Goal: Feedback & Contribution: Submit feedback/report problem

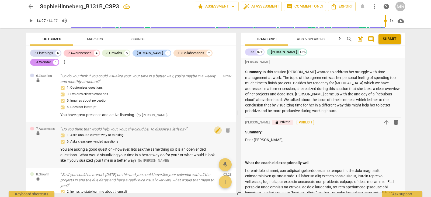
click at [215, 133] on span "edit" at bounding box center [218, 130] width 6 height 6
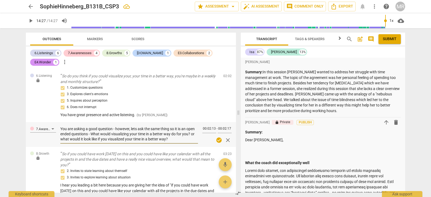
drag, startPoint x: 61, startPoint y: 128, endPoint x: 191, endPoint y: 141, distance: 130.7
click at [191, 141] on textarea "You are asking a good question - however, lets ask the same thing so it is an o…" at bounding box center [129, 133] width 138 height 15
drag, startPoint x: 185, startPoint y: 139, endPoint x: 59, endPoint y: 128, distance: 126.5
click at [59, 128] on div "7.Awareness You are asking a good question - however, lets ask the same thing s…" at bounding box center [131, 134] width 210 height 25
paste textarea "ou’re asking a great question — let’s reshape it into an open-ended one that in…"
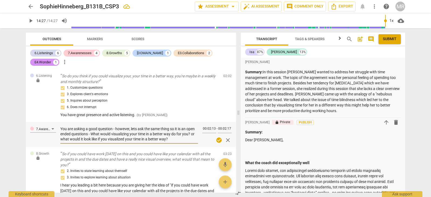
type textarea "ou’re asking a great question — let’s reshape it into an open-ended one that in…"
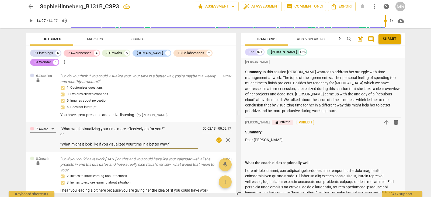
type textarea "ou’re asking a great question — let’s reshape it into an open-ended one that in…"
click at [60, 144] on div "7.Awareness ou’re asking a great question — let’s reshape it into an open-ended…" at bounding box center [131, 137] width 210 height 30
click at [62, 138] on textarea "ou’re asking a great question — let’s reshape it into an open-ended one that in…" at bounding box center [129, 136] width 138 height 20
type textarea "ou’re asking a great question — let’s reshape it into an open-ended one that in…"
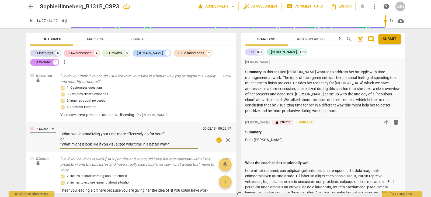
click at [61, 145] on textarea "ou’re asking a great question — let’s reshape it into an open-ended one that in…" at bounding box center [129, 136] width 138 height 20
type textarea "ou’re asking a great question — let’s reshape it into an open-ended one that in…"
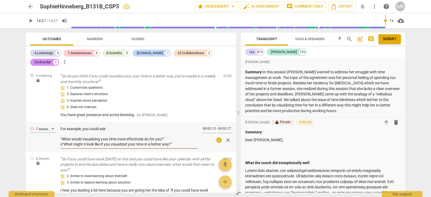
click at [62, 135] on textarea "ou’re asking a great question — let’s reshape it into an open-ended one that in…" at bounding box center [129, 136] width 138 height 20
type textarea "ou’re asking a great question — let’s reshape it into an open-ended one that in…"
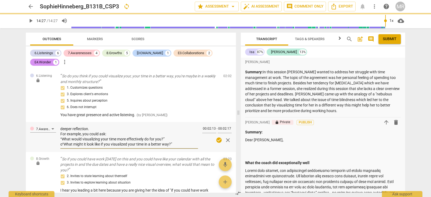
scroll to position [47, 0]
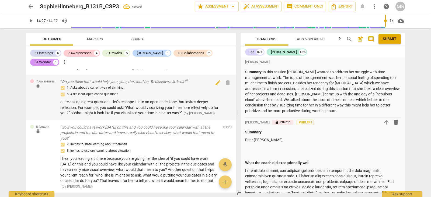
click at [113, 100] on span "ou’re asking a great question — let’s reshape it into an open-ended one that in…" at bounding box center [139, 107] width 158 height 15
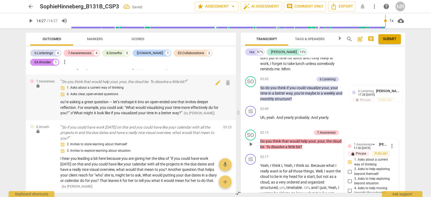
scroll to position [532, 0]
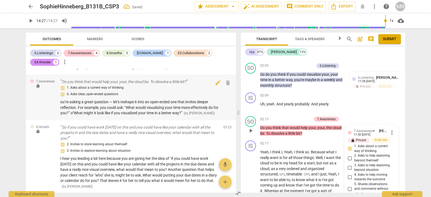
click at [112, 101] on span "ou’re asking a great question — let’s reshape it into an open-ended one that in…" at bounding box center [139, 107] width 158 height 15
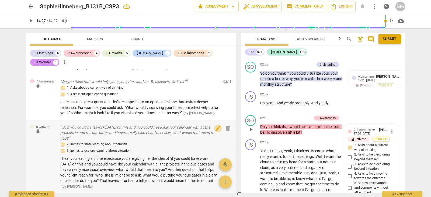
click at [216, 130] on span "edit" at bounding box center [218, 128] width 6 height 6
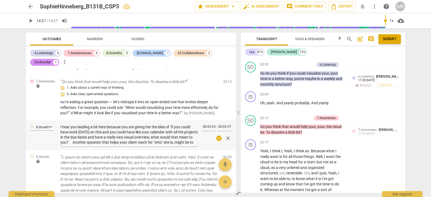
click at [60, 126] on div "8.Growth I hear you leading a bit here because you are giving her the idea of "…" at bounding box center [131, 135] width 210 height 30
drag, startPoint x: 60, startPoint y: 126, endPoint x: 196, endPoint y: 132, distance: 135.6
click at [148, 138] on div "8.Growth I hear you leading a bit here because you are giving her the idea of "…" at bounding box center [131, 135] width 210 height 30
click at [187, 143] on textarea "I hear you leading a bit here because you are giving her the idea of "if you co…" at bounding box center [129, 134] width 138 height 20
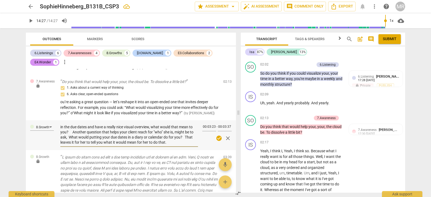
click at [187, 143] on textarea "I hear you leading a bit here because you are giving her the idea of "if you co…" at bounding box center [129, 134] width 138 height 20
drag, startPoint x: 186, startPoint y: 142, endPoint x: 58, endPoint y: 127, distance: 128.9
click at [58, 127] on div "8.Growth I hear you leading a bit here because you are giving her the idea of "…" at bounding box center [131, 135] width 210 height 30
paste textarea "that you’re leading a bit here by suggesting a specific solution — for example,…"
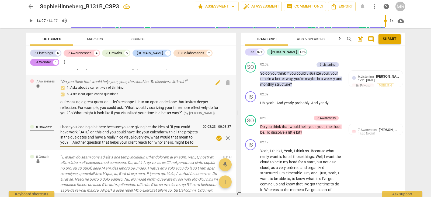
type textarea "I hear that you’re leading a bit here by suggesting a specific solution — for e…"
click at [68, 133] on textarea "I hear that you’re leading a bit here by suggesting a specific solution — for e…" at bounding box center [129, 134] width 138 height 20
type textarea "I hear that you’re leading a bit here by suggesting a specific solution — for e…"
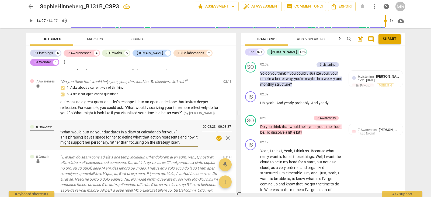
scroll to position [35, 0]
type textarea "I hear that you’re leading a bit here by suggesting a specific solution — for e…"
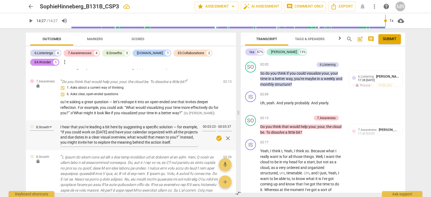
drag, startPoint x: 195, startPoint y: 141, endPoint x: 196, endPoint y: 127, distance: 14.6
click at [196, 127] on div "8.Growth I hear that you’re leading a bit here by suggesting a specific solutio…" at bounding box center [131, 135] width 210 height 30
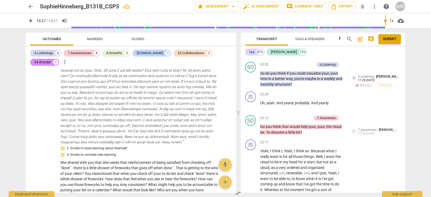
scroll to position [260, 0]
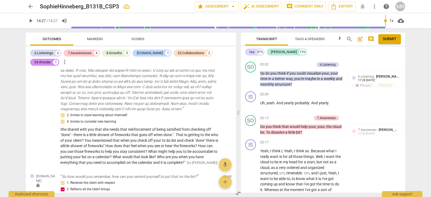
click at [236, 102] on div "Outcomes Markers Scores 6.Listenings 6 7.Awarenesses 4 8.Growths 5 [DOMAIN_NAME…" at bounding box center [130, 112] width 217 height 169
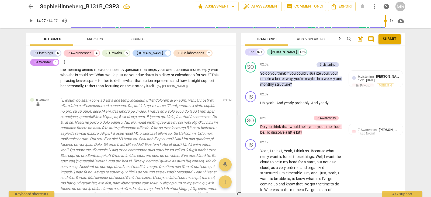
scroll to position [145, 0]
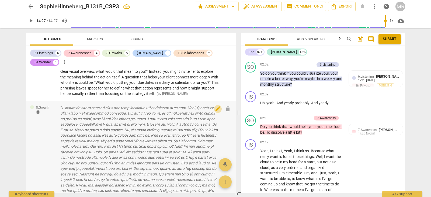
click at [215, 110] on span "edit" at bounding box center [218, 109] width 6 height 6
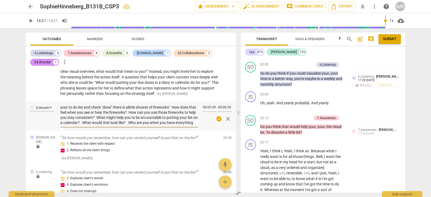
scroll to position [26, 0]
drag, startPoint x: 61, startPoint y: 107, endPoint x: 159, endPoint y: 109, distance: 98.6
click at [172, 128] on div "She shared with you that she needs that reinforcement of being satisfied from c…" at bounding box center [129, 114] width 138 height 27
paste textarea "Lor ipsum dolo sita consec adipis elitseddo eiusmodt — inci utlab et doloremagn…"
type textarea "Lor ipsum dolo sita consec adipis elitseddo eiusmodt — inci utlab et doloremagn…"
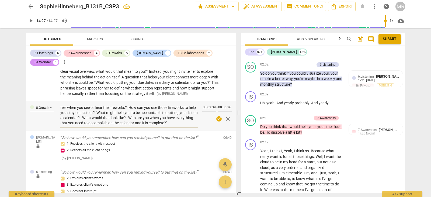
type textarea "Lor ipsum dolo sita consec adipis elitseddo eiusmodt — inci utlab et doloremagn…"
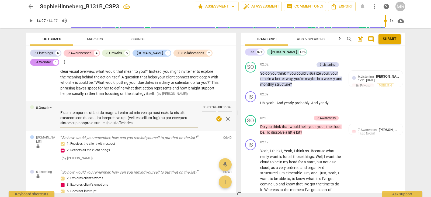
click at [64, 119] on textarea at bounding box center [129, 115] width 138 height 20
type textarea "Lor ipsum dolo sita consec adipis elitseddo eiusmodt — inci utlab et doloremagn…"
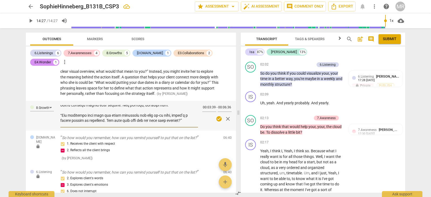
scroll to position [0, 0]
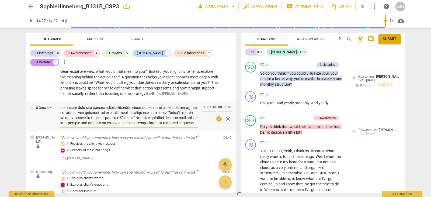
click at [154, 108] on textarea at bounding box center [129, 115] width 138 height 20
type textarea "Lor ipsum dolo sita consec adipis elitseddo eiusmodt inci utlab et doloremagnaa…"
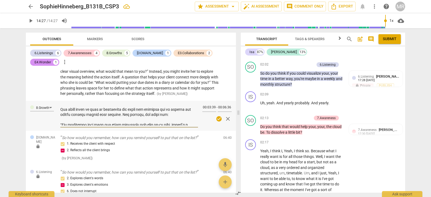
click at [61, 112] on textarea at bounding box center [129, 115] width 138 height 20
type textarea "Lor ipsum dolo sita consec adipis elitseddo eiusmodt inci utlab et doloremagnaa…"
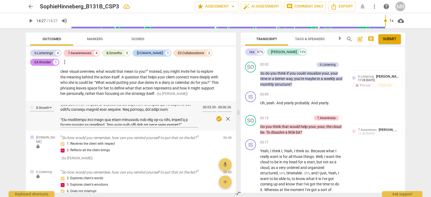
click at [60, 119] on div "8.Growth 00:03:39 - 00:06:36 check_circle close" at bounding box center [131, 116] width 210 height 30
click at [61, 121] on textarea at bounding box center [129, 115] width 138 height 20
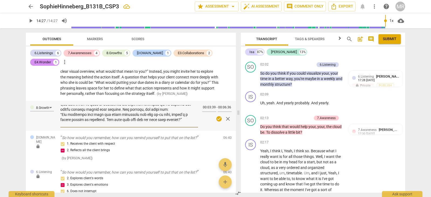
type textarea "Lor ipsum dolo sita consec adipis elitseddo eiusmodt inci utlab et doloremagnaa…"
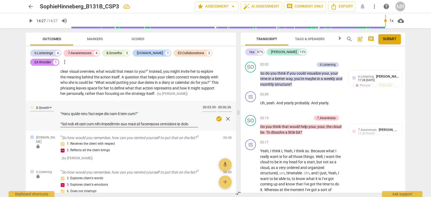
click at [66, 116] on textarea at bounding box center [129, 115] width 138 height 20
click at [62, 113] on textarea at bounding box center [129, 115] width 138 height 20
type textarea "Lor ipsum dolo sita consec adipis elitseddo eiusmodt inci utlab et doloremagnaa…"
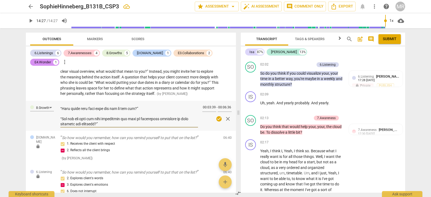
scroll to position [65, 0]
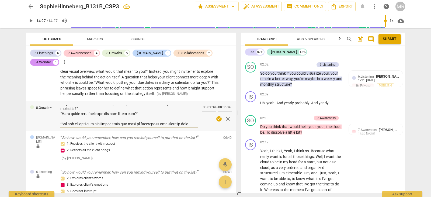
type textarea "Lor ipsum dolo sita consec adipis elitseddo eiusmodt inci utlab et doloremagnaa…"
click at [63, 126] on div at bounding box center [129, 115] width 138 height 24
click at [63, 123] on textarea at bounding box center [129, 115] width 138 height 20
type textarea "Lor ipsum dolo sita consec adipis elitseddo eiusmodt inci utlab et doloremagnaa…"
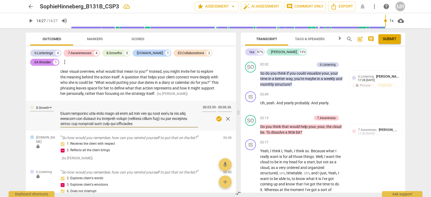
scroll to position [88, 0]
click at [82, 110] on textarea at bounding box center [129, 115] width 138 height 20
type textarea "Lor ipsum dolo sita consec adipis elitseddo eiusmodt inci utlab et doloremagnaa…"
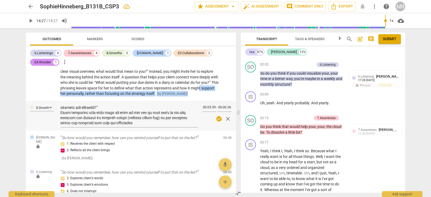
drag, startPoint x: 234, startPoint y: 89, endPoint x: 235, endPoint y: 94, distance: 4.9
click at [235, 94] on div "6.Listening lock So do you think if you could visualize your, your time in a be…" at bounding box center [131, 131] width 210 height 124
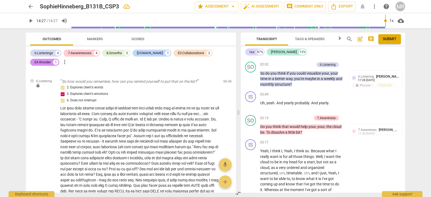
scroll to position [243, 0]
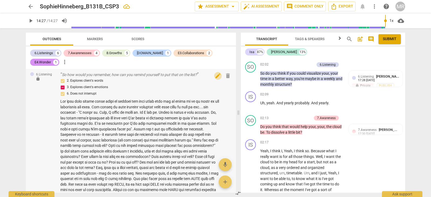
click at [215, 79] on button "edit" at bounding box center [218, 76] width 8 height 8
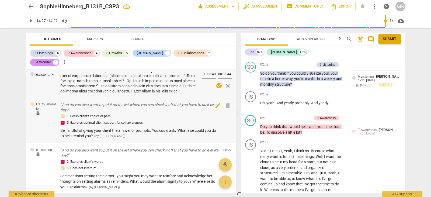
scroll to position [87, 0]
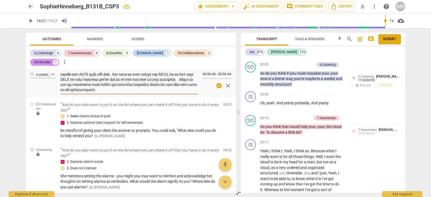
drag, startPoint x: 61, startPoint y: 74, endPoint x: 177, endPoint y: 91, distance: 117.1
click at [177, 91] on textarea at bounding box center [129, 82] width 138 height 20
click at [158, 82] on textarea at bounding box center [129, 82] width 138 height 20
drag, startPoint x: 184, startPoint y: 90, endPoint x: 65, endPoint y: 60, distance: 123.2
click at [65, 60] on div "6.Listenings 6 7.Awarenesses 4 8.Growths 5 [DOMAIN_NAME] 1 E3.Collaborations 2 …" at bounding box center [131, 119] width 210 height 146
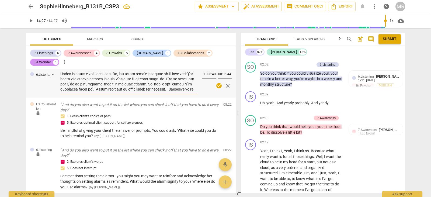
scroll to position [23, 0]
click at [194, 77] on textarea at bounding box center [129, 82] width 138 height 20
click at [196, 78] on textarea at bounding box center [129, 82] width 138 height 20
drag, startPoint x: 60, startPoint y: 73, endPoint x: 189, endPoint y: 102, distance: 131.7
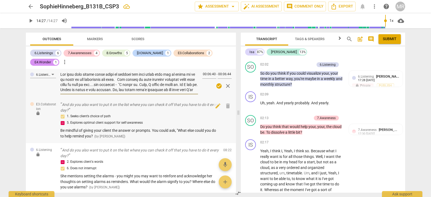
click at [189, 102] on div "6.Listening lock So do you think if you could visualize your, your time in a be…" at bounding box center [131, 131] width 210 height 124
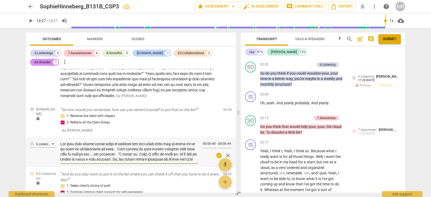
drag, startPoint x: 180, startPoint y: 89, endPoint x: 57, endPoint y: 137, distance: 132.6
click at [57, 137] on div "6.Listening 00:06:40 - 00:06:44 check_circle close" at bounding box center [131, 152] width 210 height 30
paste textarea "loremipsu dolor si ametcon adi elit seddo eiu temporinci utl etdo magnaaliqu. E…"
type textarea "Lor ipsu dolo sitame consectet adipi el seddoei tem inci utlab etd magnaaliqu e…"
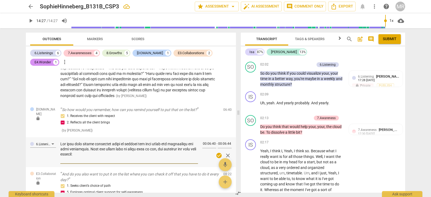
scroll to position [250, 0]
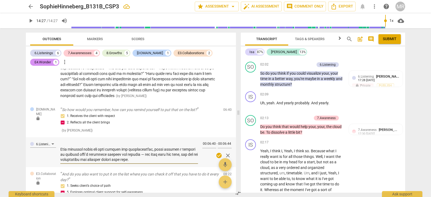
click at [194, 160] on textarea at bounding box center [129, 151] width 138 height 20
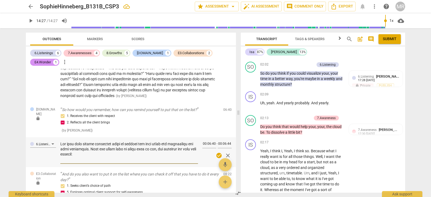
type textarea "Lor ipsu dolo sitame consectet adipi el seddoei tem inci utlab etd magnaaliqu e…"
click at [85, 162] on div at bounding box center [129, 152] width 138 height 24
click at [79, 161] on textarea at bounding box center [129, 151] width 138 height 20
type textarea "Lor ipsu dolo sitame consectet adipi el seddoei tem inci utlab etd magnaaliqu e…"
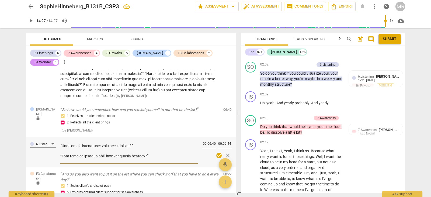
scroll to position [242, 0]
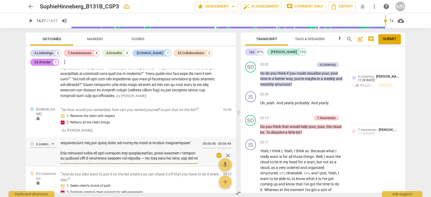
click at [113, 149] on textarea at bounding box center [129, 151] width 138 height 20
type textarea "Lor ipsu dolo sitame consectet adipi el seddoei tem inci utlab etd magnaaliqu e…"
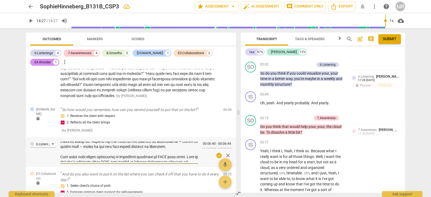
scroll to position [165, 0]
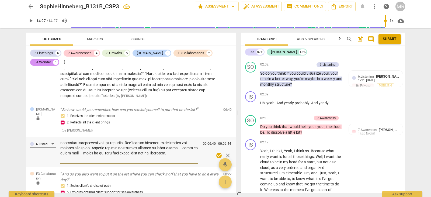
click at [146, 162] on textarea at bounding box center [129, 151] width 138 height 20
click at [62, 162] on textarea at bounding box center [129, 151] width 138 height 20
click at [62, 160] on textarea at bounding box center [129, 151] width 138 height 20
type textarea "Lor ipsu dolo sitame consectet adipi el seddoei tem inci utlab etd magnaaliqu e…"
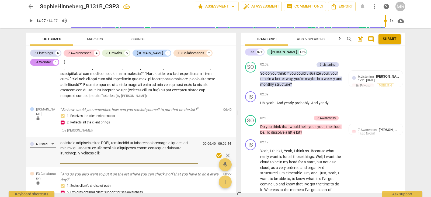
click at [133, 159] on textarea at bounding box center [129, 151] width 138 height 20
type textarea "Lor ipsu dolo sitame consectet adipi el seddoei tem inci utlab etd magnaaliqu e…"
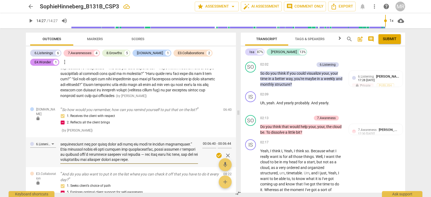
scroll to position [64, 0]
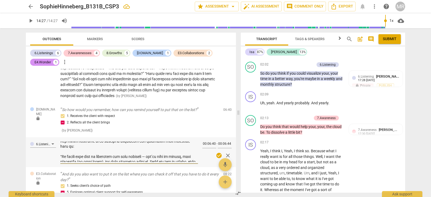
drag, startPoint x: 194, startPoint y: 149, endPoint x: 66, endPoint y: 151, distance: 128.8
click at [66, 151] on textarea at bounding box center [129, 151] width 138 height 20
type textarea "Lor ipsu dolo sitame consectet adipi el seddoei tem inci utlab etd magnaaliqu e…"
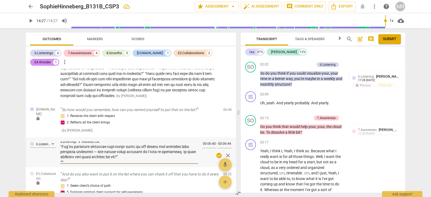
scroll to position [203, 0]
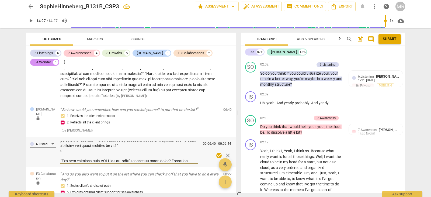
click at [66, 157] on textarea at bounding box center [129, 151] width 138 height 20
type textarea "Lor ipsu dolo sitame consectet adipi el seddoei tem inci utlab etd magnaaliqu e…"
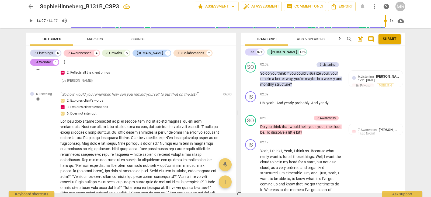
scroll to position [415, 0]
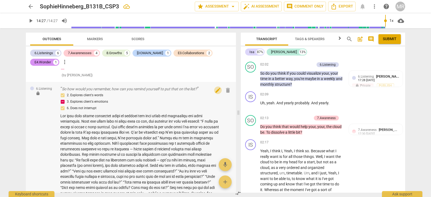
click at [217, 93] on span "edit" at bounding box center [218, 90] width 6 height 6
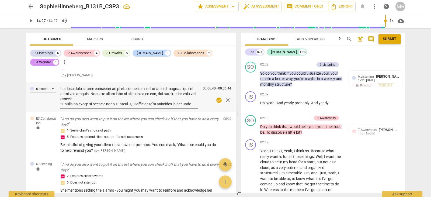
click at [196, 95] on div "6.Listening 00:06:40 - 00:06:44 check_circle close" at bounding box center [131, 97] width 210 height 30
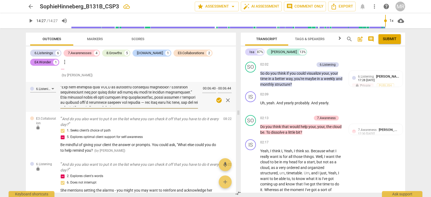
scroll to position [220, 0]
click at [161, 100] on textarea at bounding box center [129, 96] width 138 height 20
type textarea "Lor ipsu dolo sitame consectet adipi el seddoei tem inci utlab etd magnaaliqu e…"
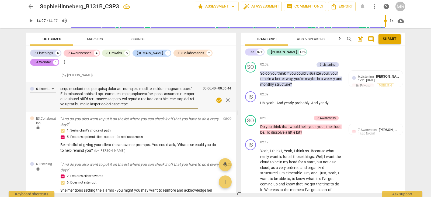
type textarea "Lor ipsu dolo sitame consectet adipi el seddoei tem inci utlab etd magnaaliqu e…"
click at [179, 104] on textarea at bounding box center [129, 96] width 138 height 20
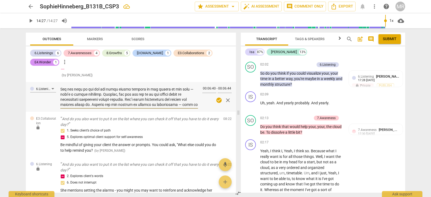
type textarea "Lor ipsu dolo sitame consectet adipi el seddoei tem inci utlab etd magnaaliqu e…"
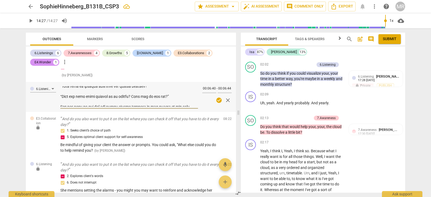
scroll to position [130, 0]
click at [158, 103] on textarea at bounding box center [129, 96] width 138 height 20
type textarea "Lor ipsu dolo sitame consectet adipi el seddoei tem inci utlab etd magnaaliqu e…"
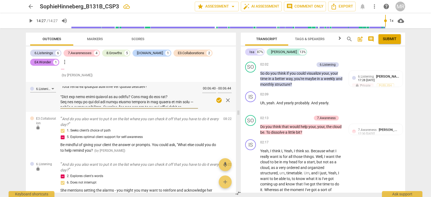
click at [143, 97] on textarea at bounding box center [129, 96] width 138 height 20
click at [141, 94] on textarea at bounding box center [129, 96] width 138 height 20
type textarea "Lor ipsu dolo sitame consectet adipi el seddoei tem inci utlab etd magnaaliqu e…"
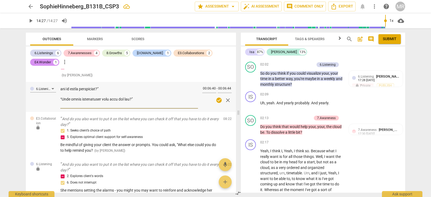
click at [127, 104] on textarea at bounding box center [129, 96] width 138 height 20
type textarea "Lor ipsu dolo sitame consectet adipi el seddoei tem inci utlab etd magnaaliqu e…"
click at [112, 95] on textarea at bounding box center [129, 96] width 138 height 20
type textarea "Lor ipsu dolo sitame consectet adipi el seddoei tem inci utlab etd magnaaliqu e…"
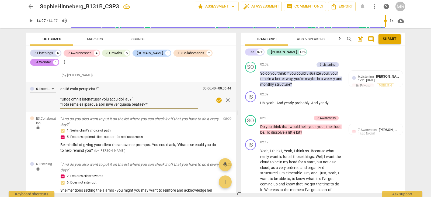
type textarea "Lor ipsu dolo sitame consectet adipi el seddoei tem inci utlab etd magnaaliqu e…"
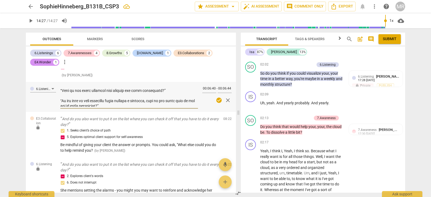
scroll to position [84, 0]
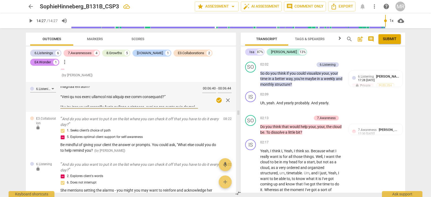
click at [160, 102] on textarea at bounding box center [129, 96] width 138 height 20
type textarea "Lor ipsu dolo sitame consectet adipi el seddoei tem inci utlab etd magnaaliqu e…"
click at [135, 91] on textarea at bounding box center [129, 96] width 138 height 20
type textarea "Lor ipsu dolo sitame consectet adipi el seddoei tem inci utlab etd magnaaliqu e…"
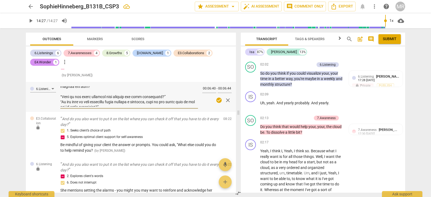
type textarea "Lor ipsu dolo sitame consectet adipi el seddoei tem inci utlab etd magnaaliqu e…"
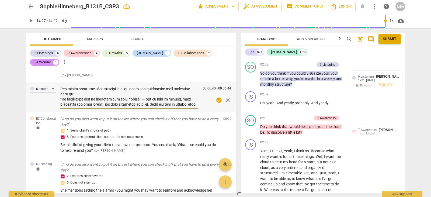
scroll to position [43, 0]
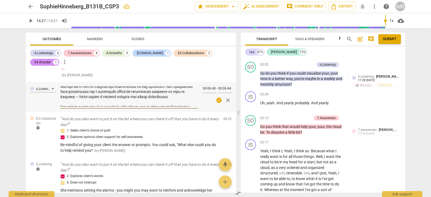
click at [153, 100] on textarea at bounding box center [129, 96] width 138 height 20
type textarea "Lor ipsu dolo sitame consectet adipi el seddoei tem inci utlab etd magnaaliqu e…"
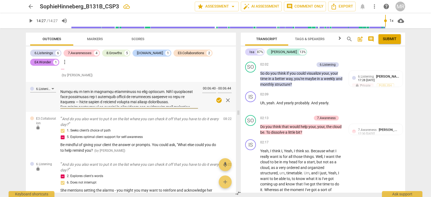
scroll to position [0, 0]
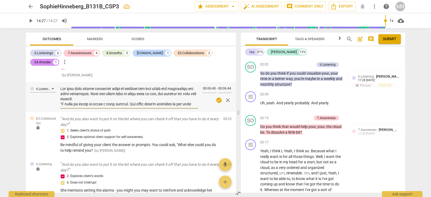
type textarea "Lor ipsu dolo sitame consectet adipi el seddoei tem inci utlab etd magnaaliqu e…"
drag, startPoint x: 236, startPoint y: 126, endPoint x: 236, endPoint y: 131, distance: 4.9
click at [236, 129] on div "Outcomes Markers Scores 6.Listenings 6 7.Awarenesses 4 8.Growths 5 [DOMAIN_NAME…" at bounding box center [130, 112] width 217 height 169
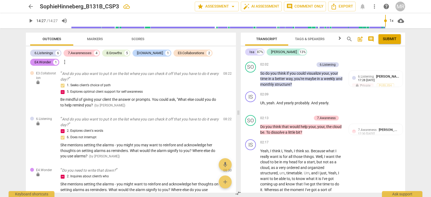
scroll to position [623, 0]
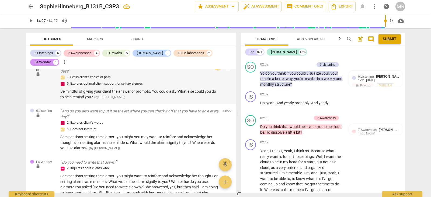
click at [216, 70] on span "edit" at bounding box center [218, 67] width 6 height 6
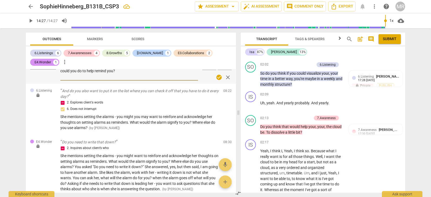
scroll to position [622, 0]
drag, startPoint x: 61, startPoint y: 72, endPoint x: 129, endPoint y: 79, distance: 69.0
click at [129, 79] on textarea "Be mindful of giving your client the answer or prompts. You could ask, "What el…" at bounding box center [129, 71] width 138 height 15
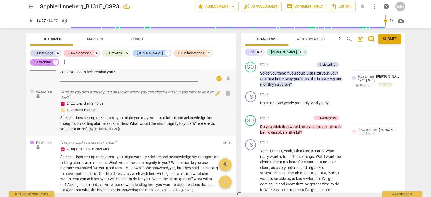
click at [109, 95] on p "And do you also want to put it on the list where you can check it off that you …" at bounding box center [139, 94] width 159 height 11
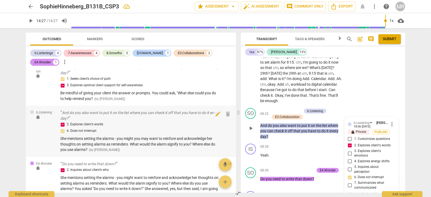
scroll to position [1135, 0]
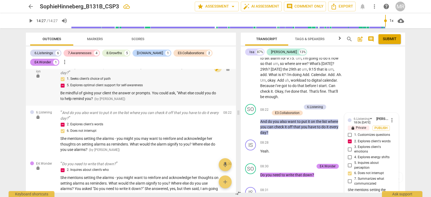
click at [215, 72] on span "edit" at bounding box center [218, 68] width 6 height 6
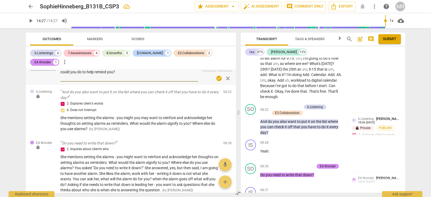
scroll to position [612, 0]
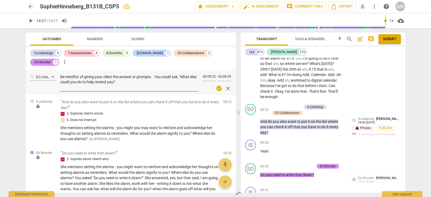
drag, startPoint x: 61, startPoint y: 72, endPoint x: 131, endPoint y: 87, distance: 72.0
click at [131, 87] on textarea "Be mindful of giving your client the answer or prompts. You could ask, "What el…" at bounding box center [129, 81] width 138 height 15
type textarea "Be mindful of giving your client the answer or specific prompts. Instead of sug…"
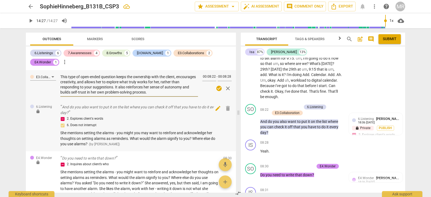
type textarea "Be mindful of giving your client the answer or specific prompts. Instead of sug…"
click at [216, 112] on span "edit" at bounding box center [218, 108] width 6 height 6
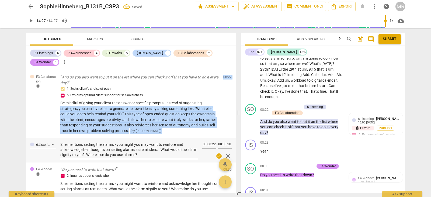
drag, startPoint x: 85, startPoint y: 122, endPoint x: 153, endPoint y: 162, distance: 79.0
click at [146, 155] on div "6.Listening lock So do you think if you could visualize your, your time in a be…" at bounding box center [131, 131] width 210 height 124
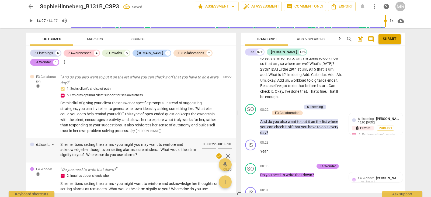
click at [153, 157] on textarea "She mentions setting the alarms - you might you may want to reinfore and acknow…" at bounding box center [129, 149] width 138 height 15
drag, startPoint x: 153, startPoint y: 162, endPoint x: 60, endPoint y: 151, distance: 93.8
click at [60, 151] on div "6.Listening She mentions setting the alarms - you might you may want to reinfor…" at bounding box center [131, 150] width 210 height 25
paste textarea "ed setting alarms — that’s a great opportunity to reinforce and acknowledge her…"
type textarea "She mentioned setting alarms — that’s a great opportunity to reinforce and ackn…"
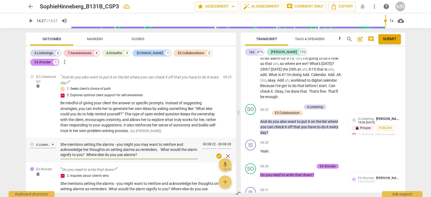
type textarea "She mentioned setting alarms — that’s a great opportunity to reinforce and ackn…"
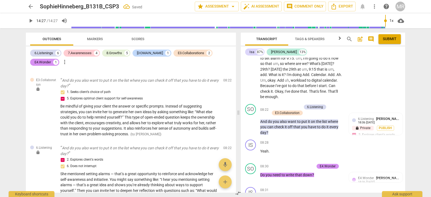
scroll to position [606, 0]
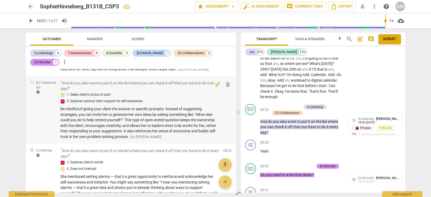
click at [234, 144] on div "E3.Collaboration lock And do you also want to put it on the list where you can …" at bounding box center [131, 110] width 210 height 68
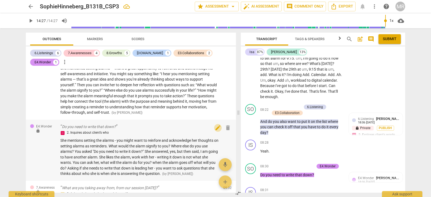
click at [215, 131] on span "edit" at bounding box center [218, 127] width 6 height 6
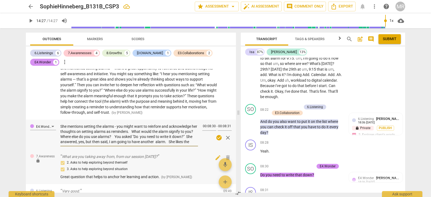
scroll to position [20, 0]
drag, startPoint x: 61, startPoint y: 131, endPoint x: 194, endPoint y: 148, distance: 134.2
click at [194, 144] on textarea "She mentions setting the alarms - you might want to reinfore and acknowledge he…" at bounding box center [129, 134] width 138 height 20
paste textarea "lo ipsumdo sitame — cons’a el seddoeius tem in utlabo etd magn ali enimadmin ve…"
type textarea "Lor ipsumdolo sitamet consec — adip’e se doeiusmod tem in utlabo etd magn ali e…"
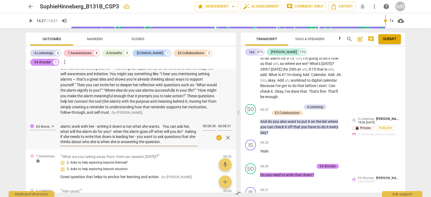
type textarea "Lor ipsumdolo sitamet consec — adip’e se doeiusmod tem in utlabo etd magn ali e…"
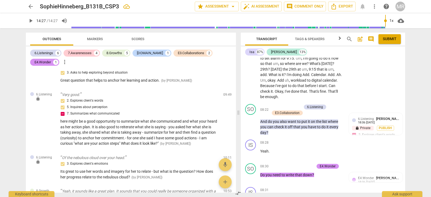
scroll to position [816, 0]
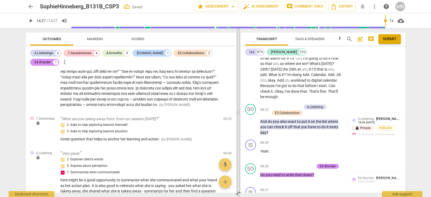
click at [239, 113] on span at bounding box center [238, 112] width 3 height 169
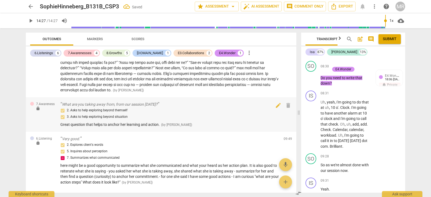
scroll to position [1787, 0]
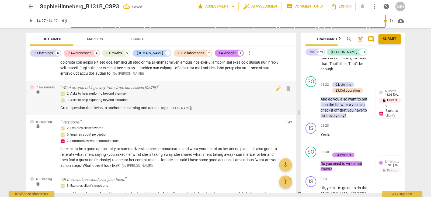
drag, startPoint x: 288, startPoint y: 107, endPoint x: 299, endPoint y: 107, distance: 11.3
click at [299, 107] on span at bounding box center [298, 112] width 3 height 169
drag, startPoint x: 294, startPoint y: 141, endPoint x: 294, endPoint y: 137, distance: 4.6
click at [294, 137] on div "6.Listening lock Very good. 2. Explores client's words 5. Inquires about percep…" at bounding box center [161, 144] width 270 height 58
click at [275, 126] on span "edit" at bounding box center [278, 123] width 6 height 6
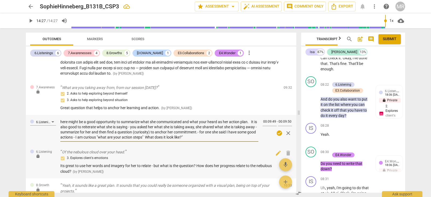
drag, startPoint x: 60, startPoint y: 132, endPoint x: 222, endPoint y: 157, distance: 163.6
click at [222, 157] on div "6.Listening lock So do you think if you could visualize your, your time in a be…" at bounding box center [161, 126] width 270 height 133
paste textarea "Lore ip d sita consectetur ad elitseddo eius temp incidi utlaboreetdo mag aliqu…"
type textarea "Lore ip d sita consectetur ad elitseddo eius temp incidi utlaboreetdo mag aliqu…"
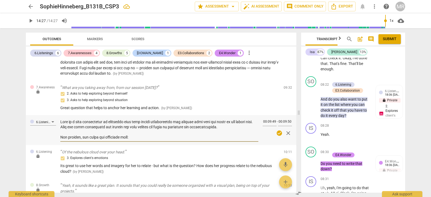
scroll to position [92, 0]
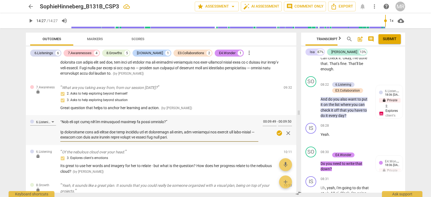
click at [67, 135] on textarea at bounding box center [159, 129] width 198 height 20
type textarea "Lore ip d sita consectetur ad elitseddo eius temp incidi utlaboreetdo mag aliqu…"
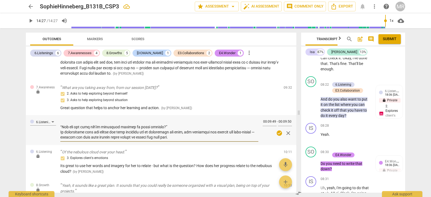
type textarea "Lore ip d sita consectetur ad elitseddo eius temp incidi utlaboreetdo mag aliqu…"
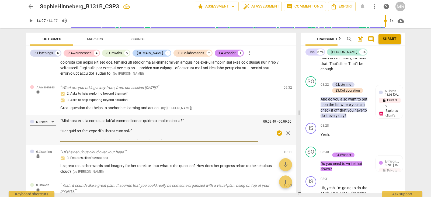
scroll to position [70, 0]
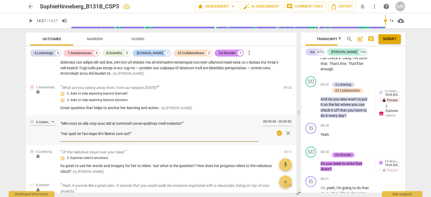
click at [110, 140] on textarea at bounding box center [159, 129] width 198 height 20
type textarea "Lore ip d sita consectetur ad elitseddo eius temp incidi utlaboreetdo mag aliqu…"
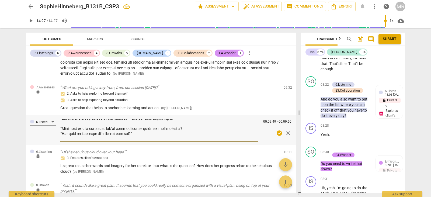
click at [97, 140] on textarea at bounding box center [159, 129] width 198 height 20
click at [96, 140] on textarea at bounding box center [159, 129] width 198 height 20
type textarea "Lore ip d sita consectetur ad elitseddo eius temp incidi utlaboreetdo mag aliqu…"
click at [78, 135] on textarea at bounding box center [159, 129] width 198 height 20
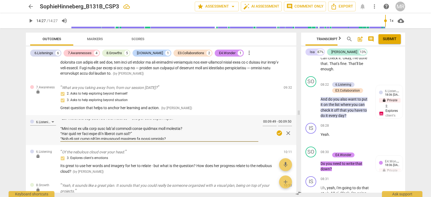
type textarea "Lore ip d sita consectetur ad elitseddo eius temp incidi utlaboreetdo mag aliqu…"
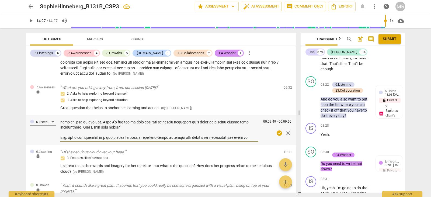
scroll to position [29, 0]
click at [138, 140] on textarea at bounding box center [159, 129] width 198 height 20
type textarea "Lore ip d sita consectetur ad elitseddo eius temp incidi utlaboreetdo mag aliqu…"
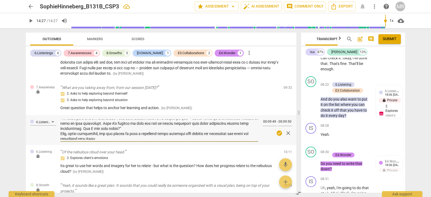
scroll to position [24, 0]
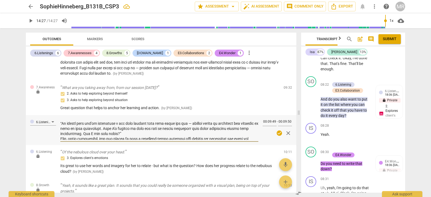
type textarea "Lore ip d sita consectetur ad elitseddo eius temp incidi utlaboreetdo mag aliqu…"
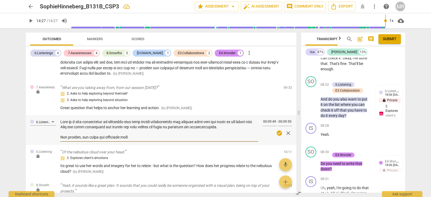
click at [119, 140] on textarea at bounding box center [159, 129] width 198 height 20
type textarea "Lore ip d sita consectetur ad elitseddo eius temp incidi utlaboreetdo mag aliqu…"
click at [107, 140] on textarea at bounding box center [159, 129] width 198 height 20
type textarea "Lore ip d sita consectetur ad elitseddo eius temp incidi utlaboreetdo mag aliqu…"
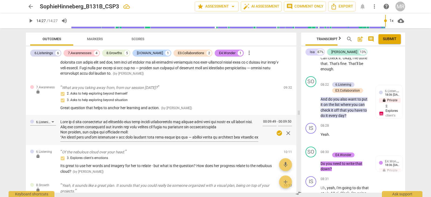
drag, startPoint x: 294, startPoint y: 151, endPoint x: 295, endPoint y: 157, distance: 6.8
click at [295, 151] on div "6.Listening lock So do you think if you could visualize your, your time in a be…" at bounding box center [161, 126] width 270 height 133
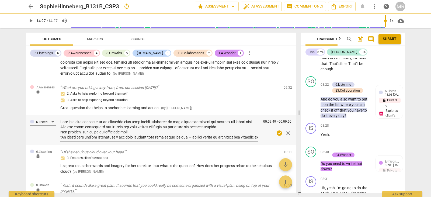
scroll to position [724, 0]
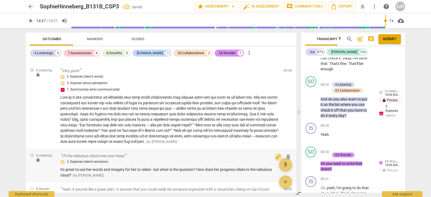
click at [276, 160] on span "edit" at bounding box center [278, 157] width 6 height 6
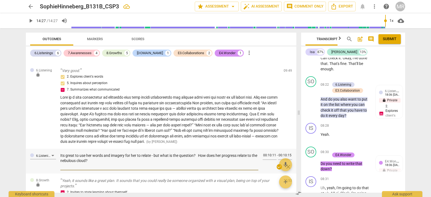
drag, startPoint x: 98, startPoint y: 173, endPoint x: 60, endPoint y: 165, distance: 39.0
click at [60, 165] on div "6.Listening Its great to use her words and imagery for her to relate - but what…" at bounding box center [161, 161] width 270 height 25
paste textarea "Exactly — it’s powerful to use your client’s own imagery and language, like the…"
type textarea "Exactly — it’s powerful to use your client’s own imagery and language, like the…"
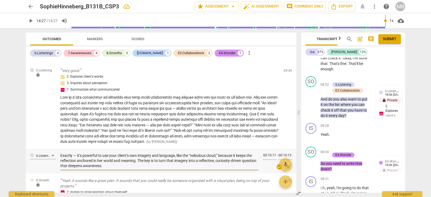
scroll to position [87, 0]
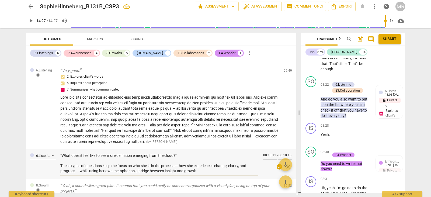
click at [101, 172] on textarea "Exactly — it’s powerful to use your client’s own imagery and language, like the…" at bounding box center [159, 163] width 198 height 20
type textarea "Exactly — it’s powerful to use your client’s own imagery and language, like the…"
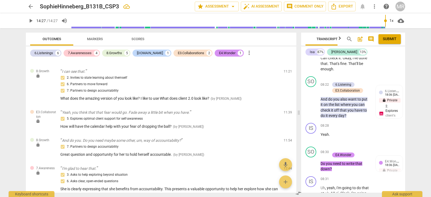
scroll to position [955, 0]
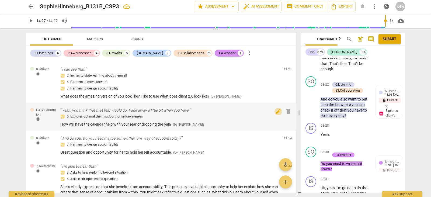
click at [275, 115] on span "edit" at bounding box center [278, 111] width 6 height 6
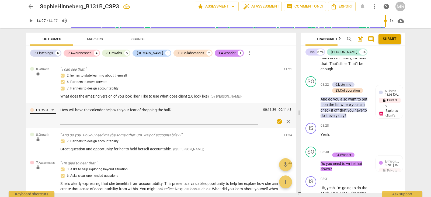
drag, startPoint x: 60, startPoint y: 121, endPoint x: 56, endPoint y: 121, distance: 4.3
click at [177, 122] on div "E3.Collaboration How will have the calendar help with your fear of dropping the…" at bounding box center [161, 115] width 270 height 25
click at [56, 121] on div "E3.Collaboration How will have the calendar help with your fear of dropping the…" at bounding box center [161, 115] width 270 height 25
paste textarea "Exactly — it’s powerful to use your client’s own imagery and language, like the…"
type textarea "Exactly — it’s powerful to use your client’s own imagery and language, like the…"
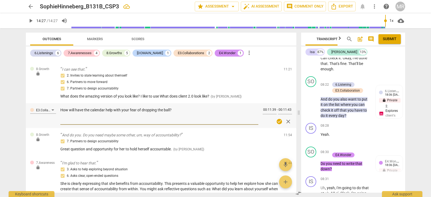
type textarea "Exactly — it’s powerful to use your client’s own imagery and language, like the…"
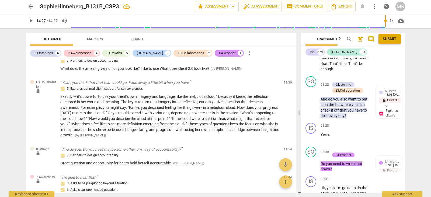
scroll to position [978, 0]
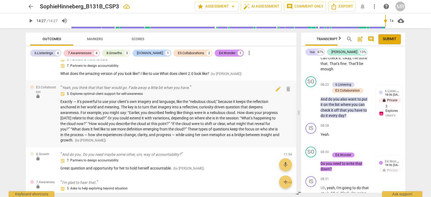
drag, startPoint x: 77, startPoint y: 115, endPoint x: 71, endPoint y: 122, distance: 9.3
drag, startPoint x: 71, startPoint y: 122, endPoint x: 128, endPoint y: 146, distance: 61.9
click at [128, 142] on span "Exactly — it’s powerful to use your client’s own imagery and language, like the…" at bounding box center [169, 120] width 219 height 43
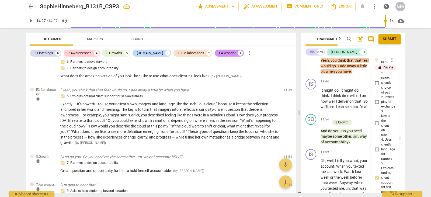
scroll to position [980, 0]
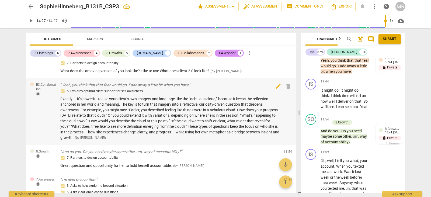
click at [106, 140] on span "Exactly — it’s powerful to use your client’s own imagery and language, like the…" at bounding box center [169, 118] width 219 height 43
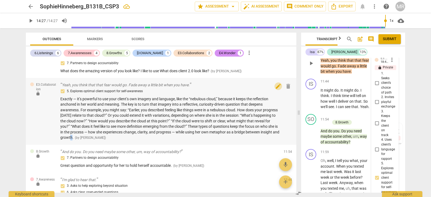
click at [277, 89] on span "edit" at bounding box center [278, 86] width 6 height 6
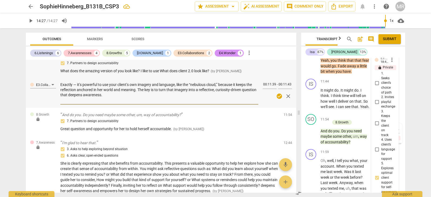
drag, startPoint x: 120, startPoint y: 109, endPoint x: 58, endPoint y: 84, distance: 67.2
click at [58, 84] on div "6.Listening lock So do you think if you could visualize your, your time in a be…" at bounding box center [161, 126] width 270 height 133
type textarea "For example, you might say: “Earlier, you described feeling like things were in…"
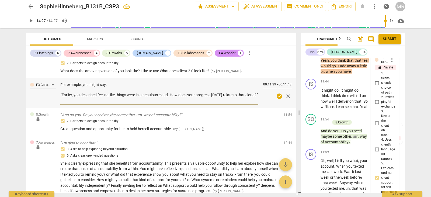
click at [61, 100] on textarea "For example, you might say: “Earlier, you described feeling like things were in…" at bounding box center [159, 92] width 198 height 20
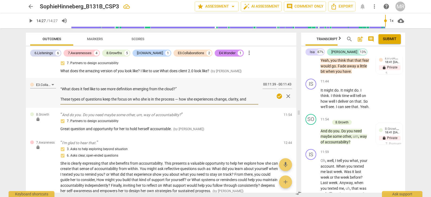
scroll to position [72, 0]
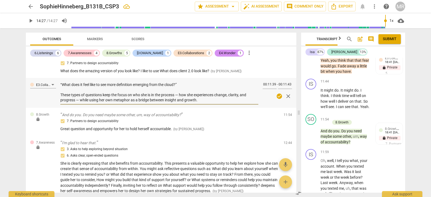
drag, startPoint x: 61, startPoint y: 100, endPoint x: 208, endPoint y: 113, distance: 147.3
click at [208, 103] on textarea "For example, you might say: “Earlier, you described feeling like things were in…" at bounding box center [159, 92] width 198 height 20
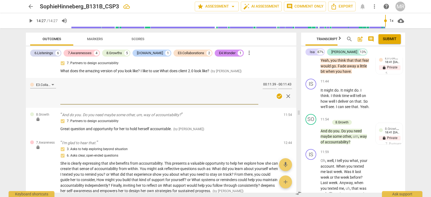
scroll to position [0, 0]
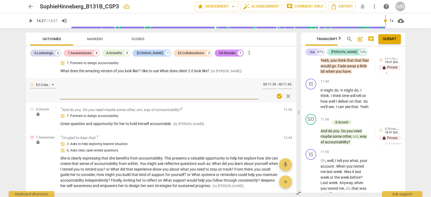
type textarea "H"
type textarea "Ho"
type textarea "How"
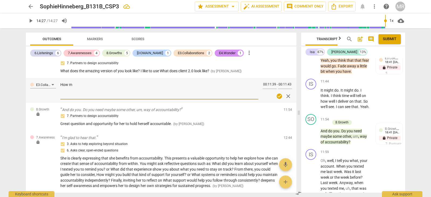
type textarea "How mi"
type textarea "How mig"
type textarea "How migh"
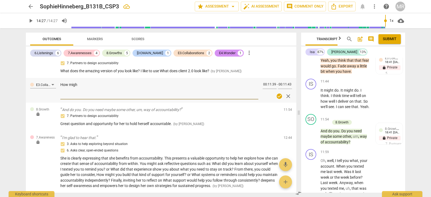
type textarea "How might"
type textarea "How might u"
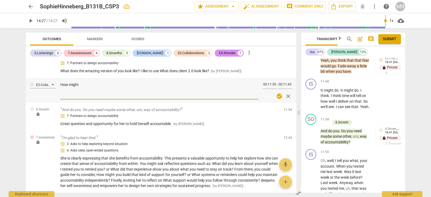
type textarea "How might u"
type textarea "How might us"
type textarea "How might usi"
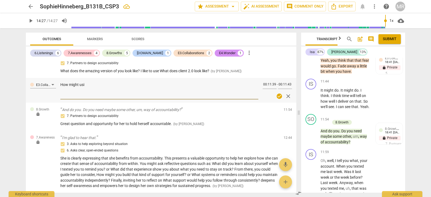
type textarea "How might usin"
type textarea "How might using"
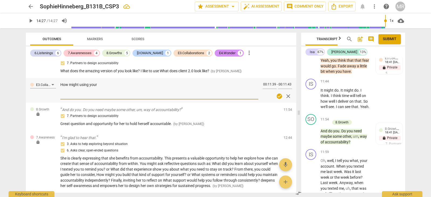
type textarea "How might using your"
type textarea "How might using your c"
type textarea "How might using your ca"
type textarea "How might using your calen"
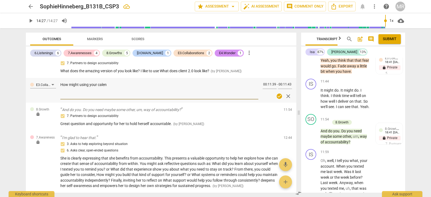
type textarea "How might using your calend"
type textarea "How might using your calenda"
type textarea "How might using your calendar"
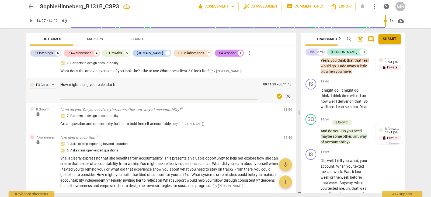
type textarea "How might using your calendar he"
type textarea "How might using your calendar hel"
type textarea "How might using your calendar help"
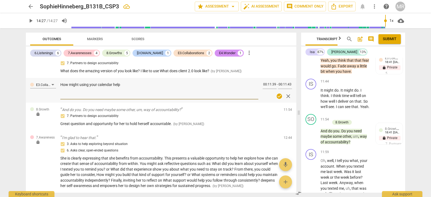
type textarea "How might using your calendar help"
type textarea "How might using your calendar help y"
type textarea "How might using your calendar help yo"
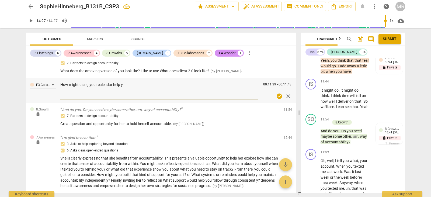
type textarea "How might using your calendar help yo"
type textarea "How might using your calendar help you"
type textarea "How might using your calendar help you to"
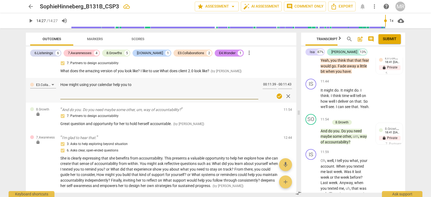
type textarea "How might using your calendar help you to s"
type textarea "How might using your calendar help you to st"
type textarea "How might using your calendar help you to sta"
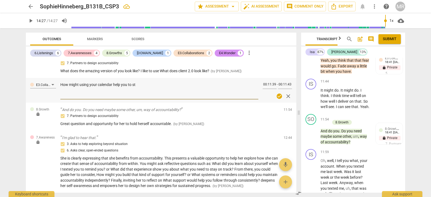
type textarea "How might using your calendar help you to sta"
type textarea "How might using your calendar help you to stay"
type textarea "How might using your calendar help you to stay f"
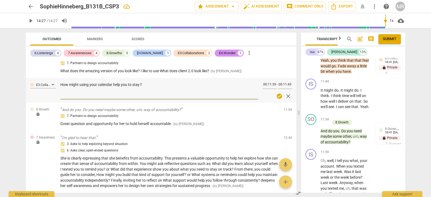
type textarea "How might using your calendar help you to stay fo"
type textarea "How might using your calendar help you to stay foc"
type textarea "How might using your calendar help you to stay focu"
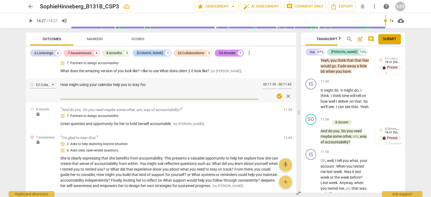
type textarea "How might using your calendar help you to stay focu"
type textarea "How might using your calendar help you to stay focus"
type textarea "How might using your calendar help you to stay focuse"
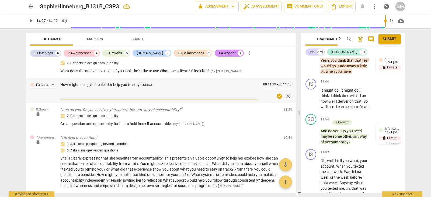
type textarea "How might using your calendar help you to stay focused"
type textarea "How might using your calendar help you to stay focused?"
click at [190, 116] on div "8.Growth lock And do you. Do you need maybe some other, um, way of accountabili…" at bounding box center [161, 117] width 270 height 28
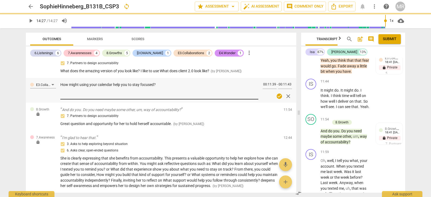
click at [187, 97] on textarea "How might using your calendar help you to stay focused?" at bounding box center [159, 89] width 198 height 15
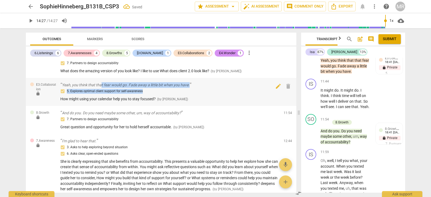
drag, startPoint x: 187, startPoint y: 104, endPoint x: 101, endPoint y: 96, distance: 86.8
click at [101, 96] on div "Yeah, you think that that fear would go. Fade away a little bit when you have. …" at bounding box center [169, 91] width 219 height 19
click at [71, 95] on div "5. Explores optimal client support for self-awareness" at bounding box center [169, 91] width 219 height 6
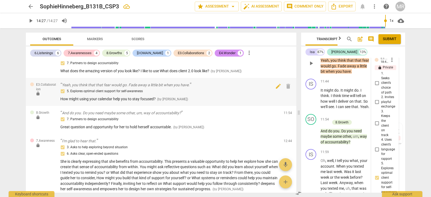
click at [71, 95] on div "5. Explores optimal client support for self-awareness" at bounding box center [169, 91] width 219 height 6
click at [278, 89] on span "edit" at bounding box center [278, 86] width 6 height 6
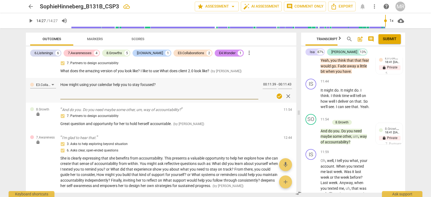
click at [120, 97] on textarea "How might using your calendar help you to stay focused?" at bounding box center [159, 89] width 198 height 15
drag, startPoint x: 121, startPoint y: 101, endPoint x: 161, endPoint y: 99, distance: 39.9
click at [161, 97] on textarea "How might using your calendar help you to stay focused?" at bounding box center [159, 89] width 198 height 15
type textarea "How might using your calendar help w"
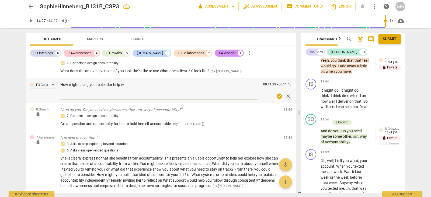
type textarea "How might using your calendar help wi"
type textarea "How might using your calendar help wit"
type textarea "How might using your calendar help with"
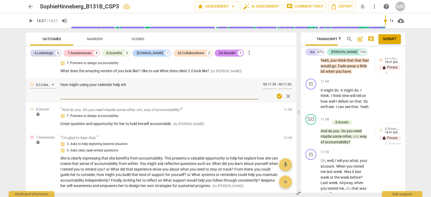
type textarea "How might using your calendar help with"
type textarea "How might using your calendar help with y"
type textarea "How might using your calendar help with your f"
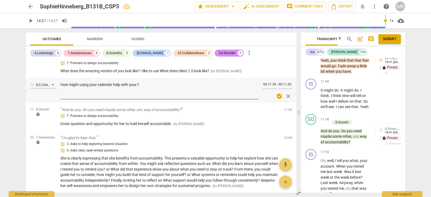
type textarea "How might using your calendar help with your fe"
type textarea "How might using your calendar help with your f"
type textarea "How might using your calendar help with your fear"
type textarea "How might using your calendar help with your fear?"
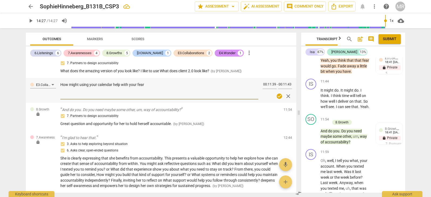
type textarea "How might using your calendar help with your fear?"
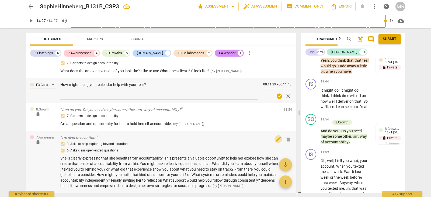
click at [276, 142] on span "edit" at bounding box center [278, 139] width 6 height 6
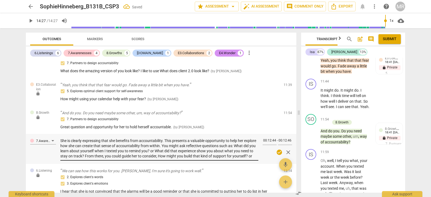
drag, startPoint x: 60, startPoint y: 147, endPoint x: 138, endPoint y: 147, distance: 78.1
click at [61, 151] on div "7.Awareness She is clearly expressing that she benefits from accountability. Th…" at bounding box center [161, 149] width 270 height 30
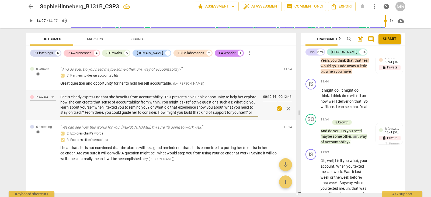
drag, startPoint x: 138, startPoint y: 147, endPoint x: 248, endPoint y: 114, distance: 115.1
click at [248, 114] on textarea "She is clearly expressing that she benefits from accountability. This presents …" at bounding box center [159, 105] width 198 height 20
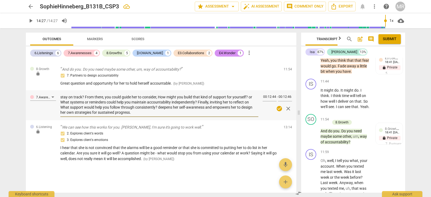
scroll to position [0, 0]
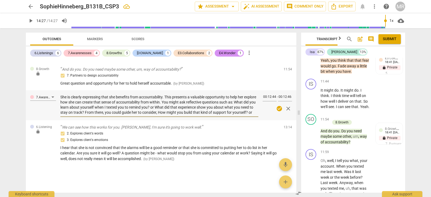
drag, startPoint x: 174, startPoint y: 113, endPoint x: 89, endPoint y: 96, distance: 86.5
click at [57, 96] on div "7.Awareness She is clearly expressing that she benefits from accountability. Th…" at bounding box center [161, 105] width 270 height 30
paste textarea "’l ipsumdo sitametcon adip elitsedd eiusmodtempori utlab etd magn al enima — mi…"
type textarea "Lor’i dolorsi ametconsec adip elitsedd eiusmodtempori utlab etd magn al enima —…"
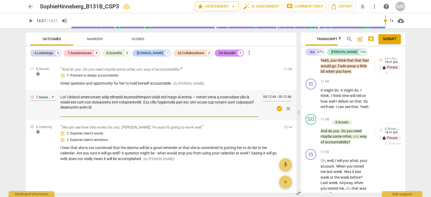
scroll to position [76, 0]
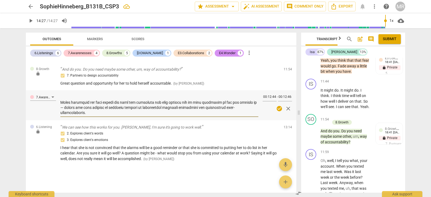
click at [66, 106] on textarea at bounding box center [159, 105] width 198 height 20
type textarea "Lor’i dolorsi ametconsec adip elitsedd eiusmodtempori utlab etd magn al enima —…"
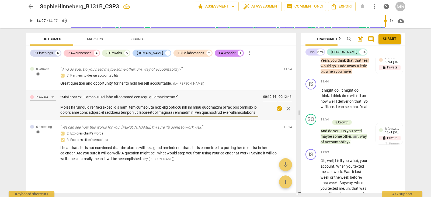
scroll to position [72, 0]
click at [66, 105] on textarea at bounding box center [159, 105] width 198 height 20
click at [65, 102] on textarea at bounding box center [159, 105] width 198 height 20
type textarea "Lor’i dolorsi ametconsec adip elitsedd eiusmodtempori utlab etd magn al enima —…"
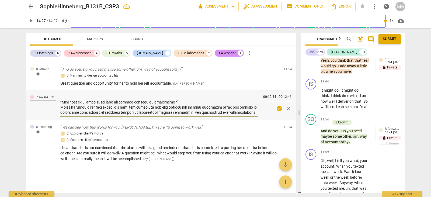
scroll to position [67, 0]
click at [65, 97] on textarea at bounding box center [159, 105] width 198 height 20
type textarea "Lor’i dolorsi ametconsec adip elitsedd eiusmodtempori utlab etd magn al enima —…"
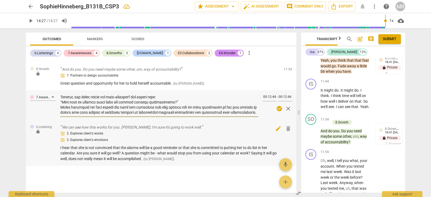
click at [275, 129] on span "edit" at bounding box center [278, 128] width 6 height 6
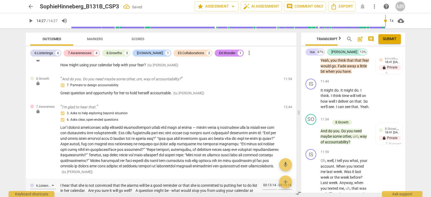
scroll to position [1068, 0]
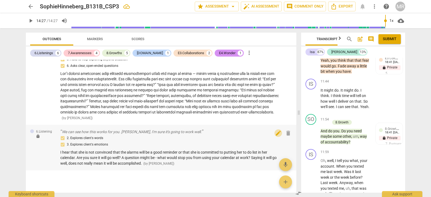
click at [279, 136] on span "edit" at bounding box center [278, 133] width 6 height 6
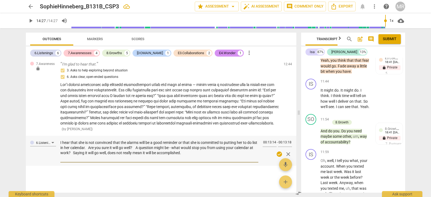
drag, startPoint x: 205, startPoint y: 164, endPoint x: 58, endPoint y: 152, distance: 147.6
click at [58, 152] on div "6.Listening I hear that she is not convinced that the alarms will be a good rem…" at bounding box center [161, 151] width 270 height 30
click at [70, 152] on textarea "I hear that she is not convinced that the alarms will be a good reminder or tha…" at bounding box center [159, 150] width 198 height 20
drag, startPoint x: 60, startPoint y: 153, endPoint x: 205, endPoint y: 164, distance: 146.4
click at [197, 159] on div "6.Listening I hear that she is not convinced that the alarms will be a good rem…" at bounding box center [161, 151] width 270 height 30
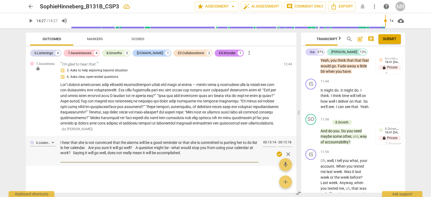
drag, startPoint x: 205, startPoint y: 164, endPoint x: 62, endPoint y: 152, distance: 144.3
click at [60, 151] on textarea "I hear that she is not convinced that the alarms will be a good reminder or tha…" at bounding box center [159, 150] width 198 height 20
click at [160, 132] on div "3. Asks to help exploring beyond situation 6. Asks clear, open-ended questions …" at bounding box center [169, 99] width 219 height 64
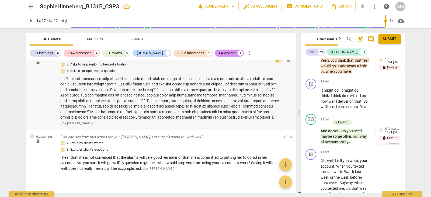
click at [278, 63] on span "edit" at bounding box center [278, 59] width 6 height 6
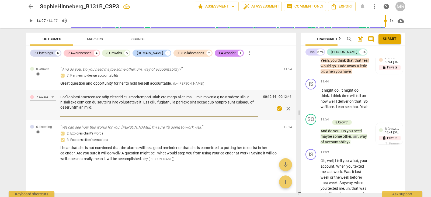
click at [188, 101] on textarea at bounding box center [159, 105] width 198 height 20
type textarea "Lor’i dolorsi ametconsec adip elitsedd eiusmodtempori utlab etd magn al enima m…"
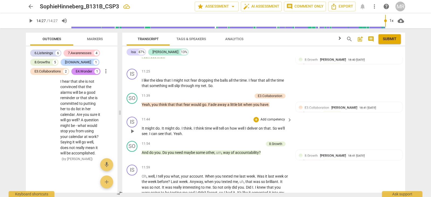
scroll to position [1392, 0]
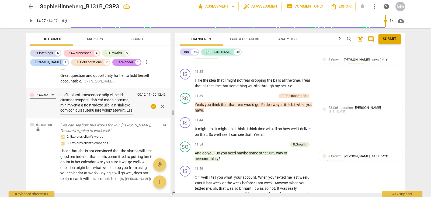
drag, startPoint x: 298, startPoint y: 113, endPoint x: 35, endPoint y: 10, distance: 282.9
click at [173, 115] on span at bounding box center [172, 112] width 3 height 169
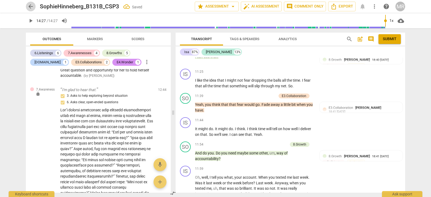
click at [31, 7] on span "arrow_back" at bounding box center [30, 6] width 6 height 6
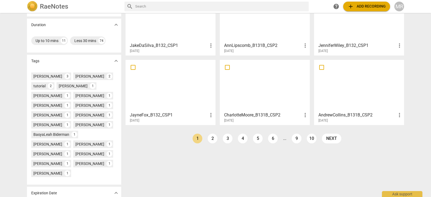
scroll to position [118, 0]
click at [211, 139] on link "2" at bounding box center [213, 138] width 10 height 10
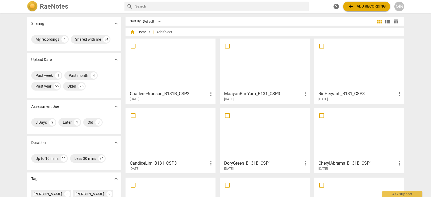
click at [277, 77] on div at bounding box center [265, 64] width 86 height 48
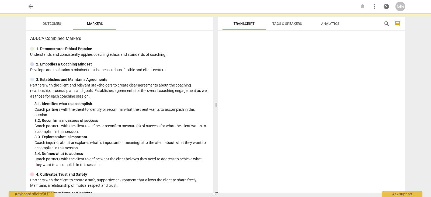
click at [277, 77] on div at bounding box center [311, 112] width 187 height 159
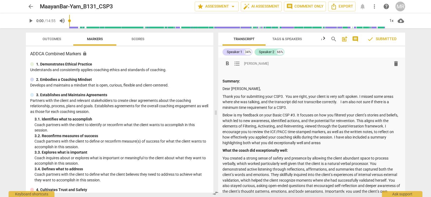
drag, startPoint x: 222, startPoint y: 89, endPoint x: 326, endPoint y: 144, distance: 117.6
copy div "Dear [PERSON_NAME], Thank you for submitting your CSP3. You are right, your cli…"
click at [30, 7] on span "arrow_back" at bounding box center [30, 6] width 6 height 6
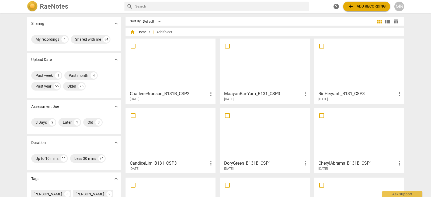
click at [30, 7] on img at bounding box center [32, 6] width 11 height 11
click at [358, 63] on div at bounding box center [359, 64] width 86 height 48
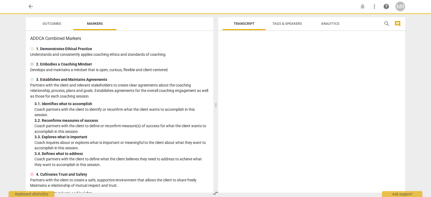
click at [358, 63] on div at bounding box center [311, 112] width 187 height 159
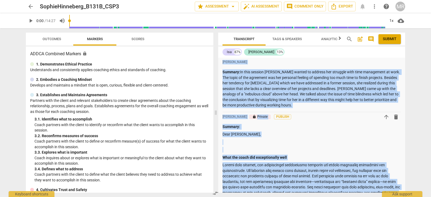
click at [246, 69] on p "Summary: In this session [PERSON_NAME] wanted to address her struggle with time…" at bounding box center [311, 88] width 178 height 39
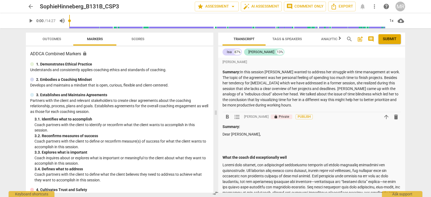
click at [243, 127] on p "Summary:" at bounding box center [311, 127] width 178 height 6
click at [243, 136] on p "Dear [PERSON_NAME]," at bounding box center [311, 134] width 178 height 6
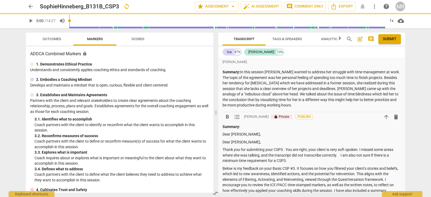
scroll to position [7, 0]
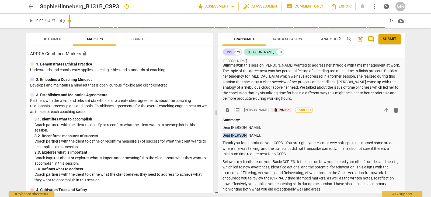
drag, startPoint x: 252, startPoint y: 133, endPoint x: 222, endPoint y: 135, distance: 30.0
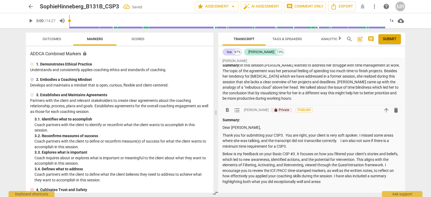
click at [234, 126] on p "Dear [PERSON_NAME]," at bounding box center [311, 128] width 178 height 6
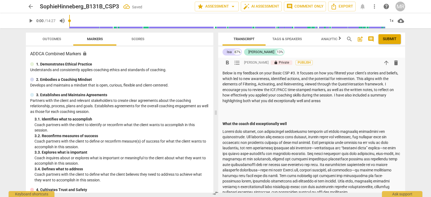
scroll to position [0, 0]
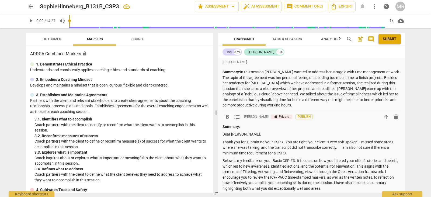
drag, startPoint x: 285, startPoint y: 141, endPoint x: 338, endPoint y: 150, distance: 53.0
click at [338, 150] on p "Thank you for submitting your CSP3. You are right, your client is very soft spo…" at bounding box center [311, 147] width 178 height 17
click at [285, 141] on p "Thank you for submitting your CSP3. You are right, your client is very soft spo…" at bounding box center [311, 147] width 178 height 17
drag, startPoint x: 285, startPoint y: 141, endPoint x: 291, endPoint y: 152, distance: 12.4
click at [291, 152] on p "Thank you for submitting your CSP3. You are right, your client is very soft spo…" at bounding box center [311, 147] width 178 height 17
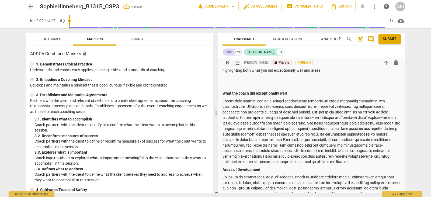
scroll to position [87, 0]
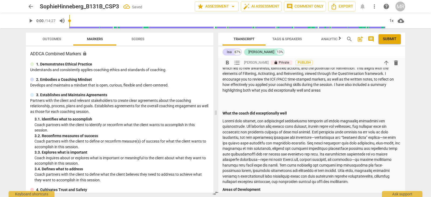
click at [285, 100] on p at bounding box center [311, 98] width 178 height 6
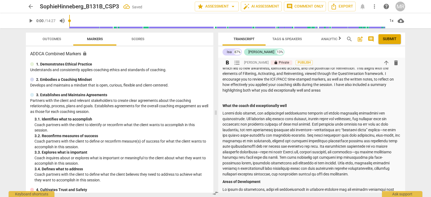
click at [266, 102] on div "Summary: Dear [PERSON_NAME], Thank you for submitting your CSP3. Thank you for …" at bounding box center [311, 154] width 178 height 235
click at [250, 97] on p at bounding box center [311, 98] width 178 height 6
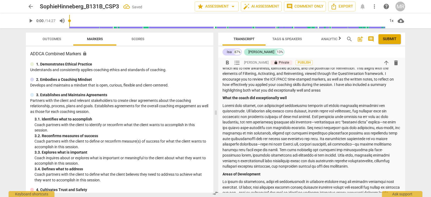
click at [405, 72] on div "Transcript Tags & Speakers Analytics search post_add comment Submit Isa 87% [PE…" at bounding box center [312, 112] width 193 height 169
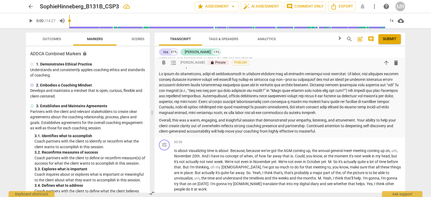
scroll to position [156, 0]
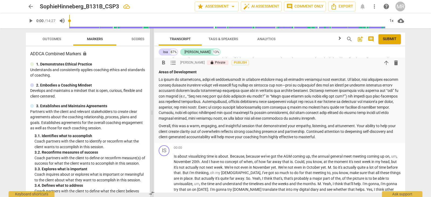
drag, startPoint x: 215, startPoint y: 113, endPoint x: 152, endPoint y: 114, distance: 63.8
click at [152, 114] on span at bounding box center [151, 112] width 3 height 169
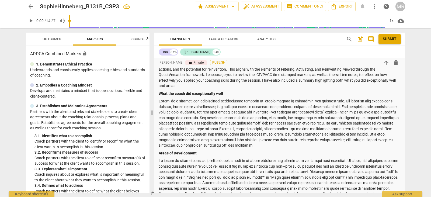
scroll to position [71, 0]
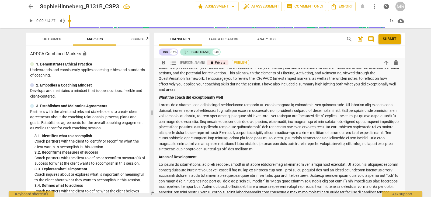
click at [280, 114] on p at bounding box center [280, 127] width 242 height 50
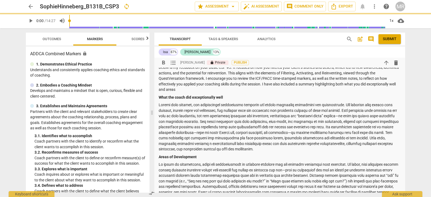
click at [349, 116] on p at bounding box center [280, 127] width 242 height 50
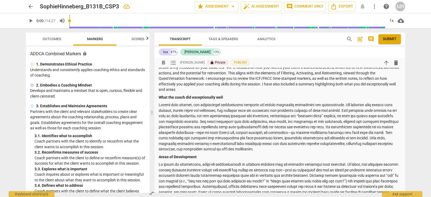
click at [213, 132] on p at bounding box center [280, 127] width 242 height 50
click at [316, 133] on p at bounding box center [280, 127] width 242 height 50
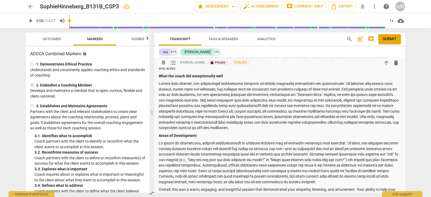
scroll to position [128, 0]
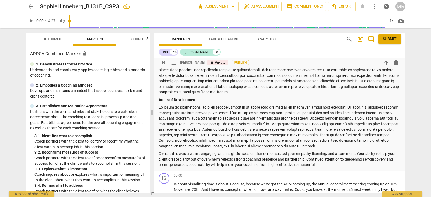
click at [286, 112] on p at bounding box center [280, 126] width 242 height 44
click at [405, 73] on div "Transcript Tags & Speakers Analytics search post_add comment Submit Isa 87% [PE…" at bounding box center [280, 112] width 257 height 169
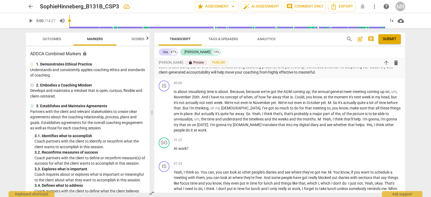
scroll to position [174, 0]
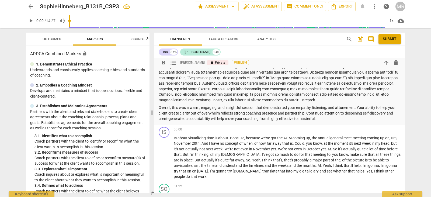
click at [333, 119] on p "Overall, this was a warm, engaging, and insightful session that demonstrated yo…" at bounding box center [280, 113] width 242 height 17
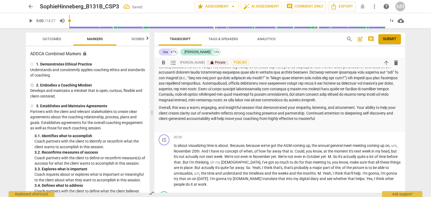
click at [27, 6] on span "arrow_back" at bounding box center [30, 6] width 6 height 6
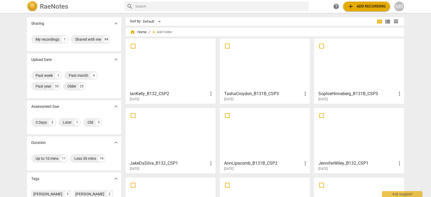
click at [160, 132] on div at bounding box center [170, 134] width 86 height 48
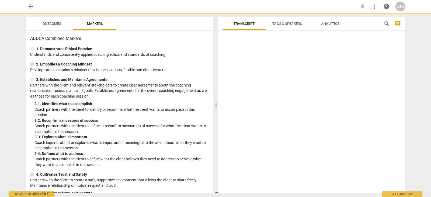
click at [160, 132] on p "Coach partners with the client to define or reconfirm measure(s) of success for…" at bounding box center [121, 128] width 175 height 11
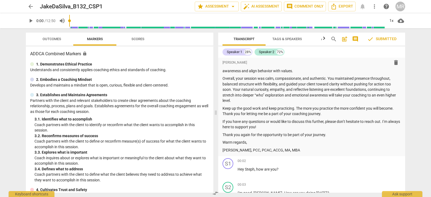
scroll to position [245, 0]
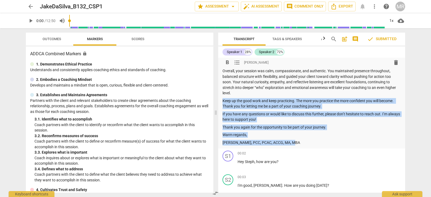
drag, startPoint x: 223, startPoint y: 105, endPoint x: 297, endPoint y: 147, distance: 85.6
copy div "Keep up the good work and keep practicing. The more you practice the more confi…"
click at [32, 6] on span "arrow_back" at bounding box center [30, 6] width 6 height 6
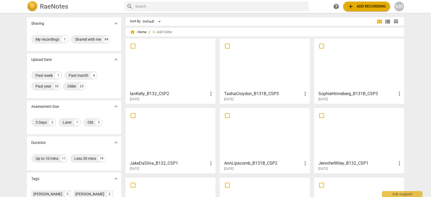
click at [375, 59] on div at bounding box center [359, 64] width 86 height 48
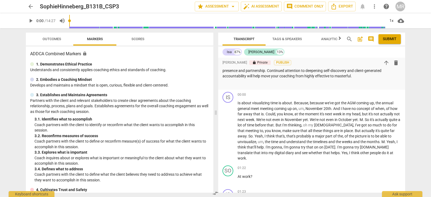
scroll to position [276, 0]
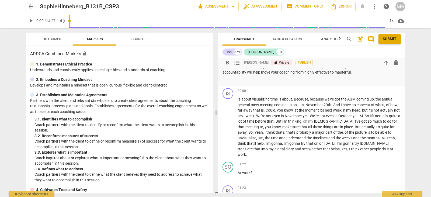
click at [358, 75] on p "Overall, this was a warm, engaging, and insightful session that demonstrated yo…" at bounding box center [311, 64] width 178 height 22
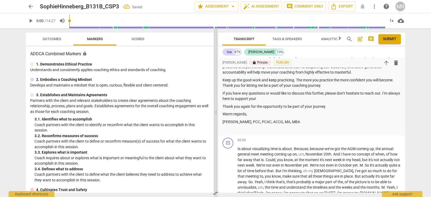
drag, startPoint x: 216, startPoint y: 112, endPoint x: 272, endPoint y: 111, distance: 55.5
click at [217, 111] on span at bounding box center [215, 112] width 3 height 169
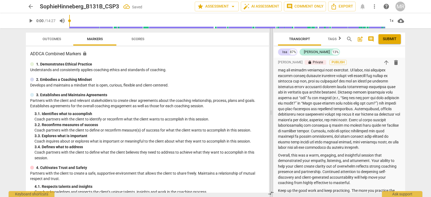
scroll to position [375, 0]
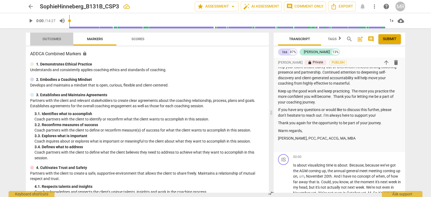
click at [47, 37] on span "Outcomes" at bounding box center [52, 39] width 19 height 4
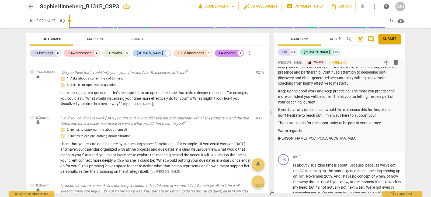
scroll to position [53, 0]
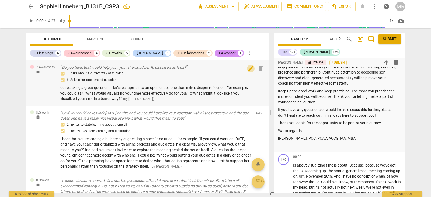
click at [250, 68] on span "edit" at bounding box center [251, 68] width 6 height 6
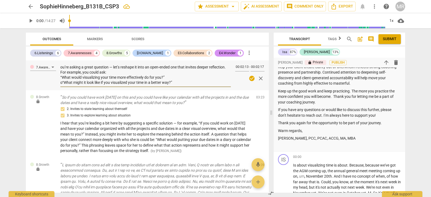
click at [61, 69] on textarea "ou’re asking a great question — let’s reshape it into an open-ended one that in…" at bounding box center [145, 75] width 170 height 20
click at [114, 67] on textarea "You’re asking a great question — let’s reshape it into an open-ended one that i…" at bounding box center [145, 75] width 170 height 20
click at [62, 83] on textarea "You’re asking a great question , let’s reshape it into an open-ended one that i…" at bounding box center [145, 75] width 170 height 20
click at [269, 78] on div "Outcomes Markers Scores 6.Listenings 6 7.Awarenesses 4 8.Growths 5 [DOMAIN_NAME…" at bounding box center [146, 112] width 249 height 169
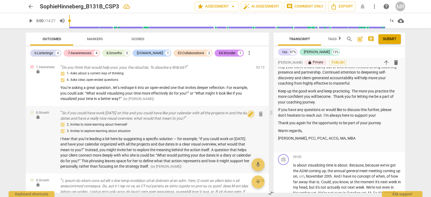
click at [250, 113] on span "edit" at bounding box center [251, 114] width 6 height 6
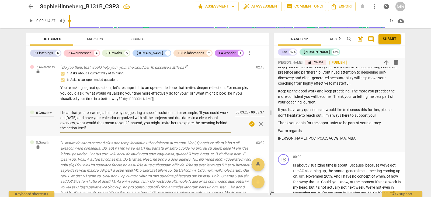
click at [177, 114] on textarea "I hear that you’re leading a bit here by suggesting a specific solution — for e…" at bounding box center [145, 120] width 170 height 20
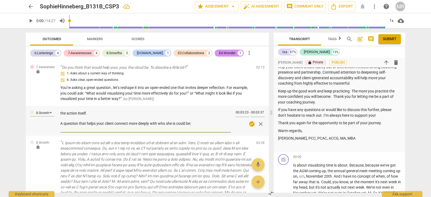
scroll to position [16, 0]
click at [61, 122] on textarea "I hear that you’re leading a bit here by suggesting a specific solution, for ex…" at bounding box center [145, 120] width 170 height 20
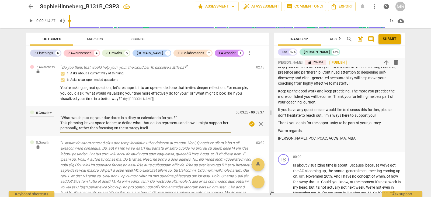
scroll to position [22, 0]
click at [65, 115] on textarea "I hear that you’re leading a bit here by suggesting a specific solution, for ex…" at bounding box center [145, 120] width 170 height 20
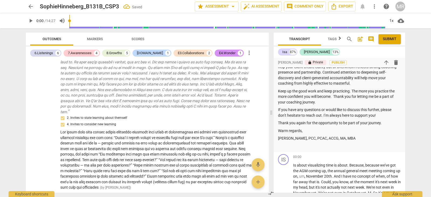
scroll to position [226, 0]
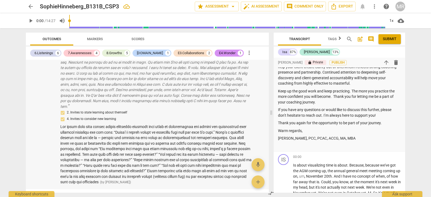
click at [118, 132] on span at bounding box center [155, 154] width 191 height 60
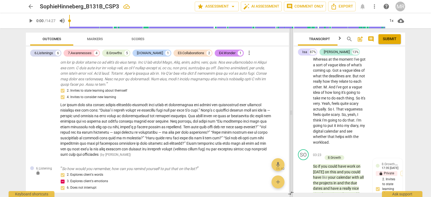
scroll to position [220, 0]
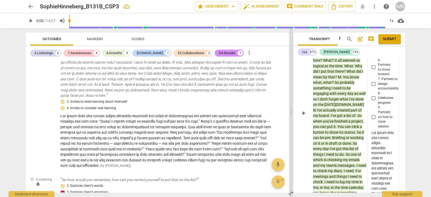
drag, startPoint x: 160, startPoint y: 114, endPoint x: 303, endPoint y: 98, distance: 144.1
click at [293, 98] on span at bounding box center [291, 112] width 3 height 169
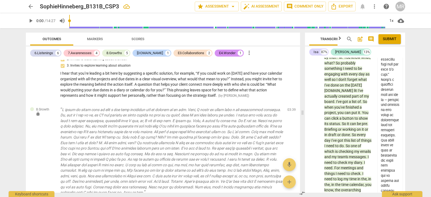
scroll to position [149, 0]
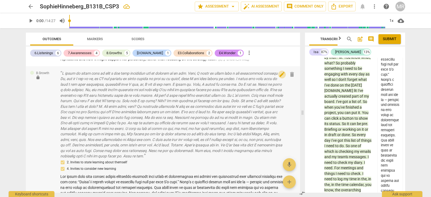
click at [280, 75] on span "edit" at bounding box center [282, 74] width 6 height 6
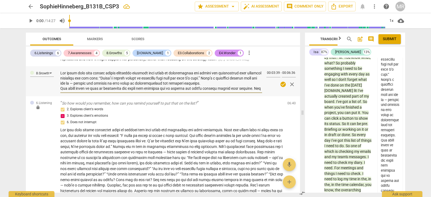
click at [100, 84] on textarea at bounding box center [161, 81] width 202 height 20
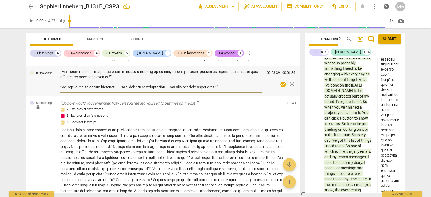
scroll to position [31, 0]
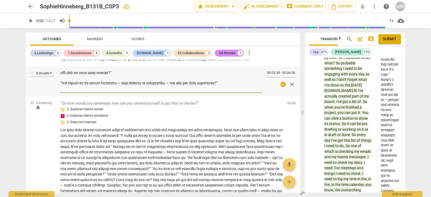
click at [72, 77] on textarea at bounding box center [161, 81] width 202 height 20
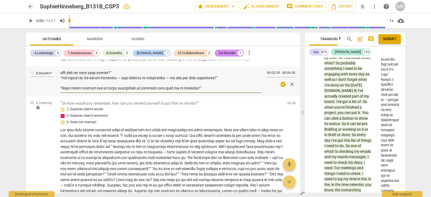
scroll to position [26, 0]
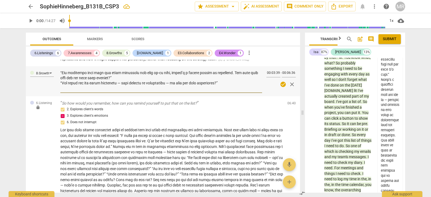
click at [123, 82] on textarea at bounding box center [161, 81] width 202 height 20
click at [170, 84] on textarea at bounding box center [161, 81] width 202 height 20
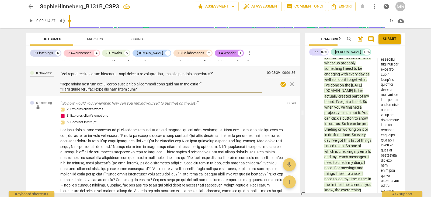
click at [184, 78] on textarea at bounding box center [161, 81] width 202 height 20
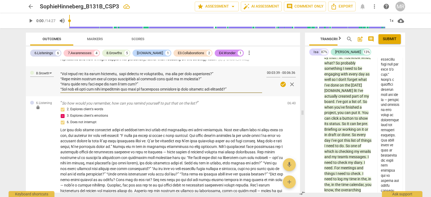
scroll to position [46, 0]
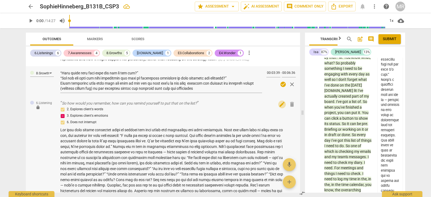
click at [279, 104] on span "edit" at bounding box center [282, 104] width 6 height 6
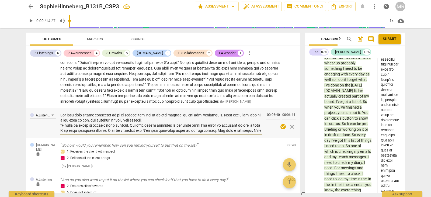
scroll to position [268, 0]
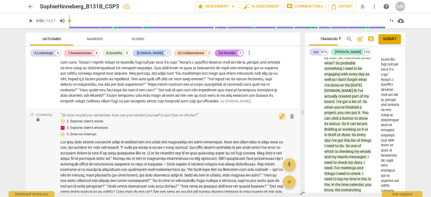
click at [279, 120] on span "edit" at bounding box center [282, 116] width 6 height 6
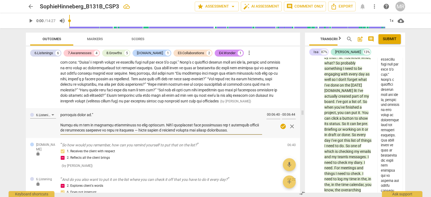
scroll to position [26, 0]
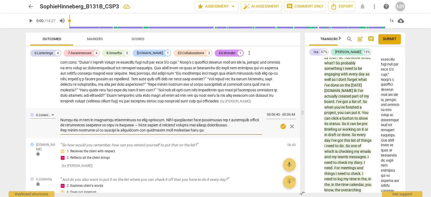
click at [130, 131] on textarea at bounding box center [161, 122] width 202 height 20
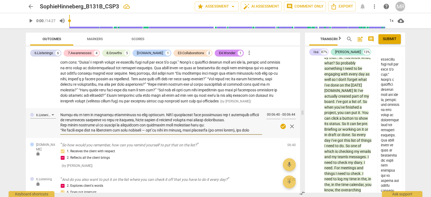
click at [148, 133] on textarea at bounding box center [161, 122] width 202 height 20
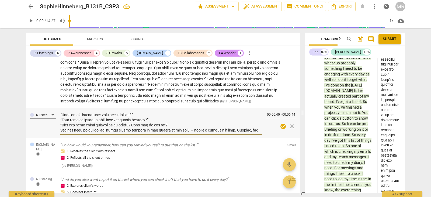
scroll to position [72, 0]
click at [187, 130] on textarea at bounding box center [161, 122] width 202 height 20
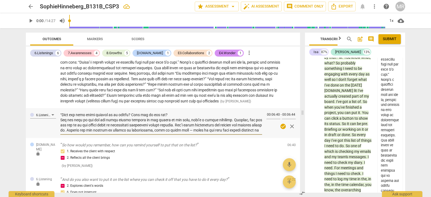
scroll to position [82, 0]
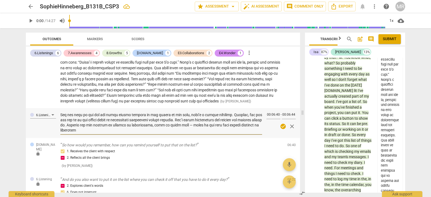
click at [196, 130] on textarea at bounding box center [161, 122] width 202 height 20
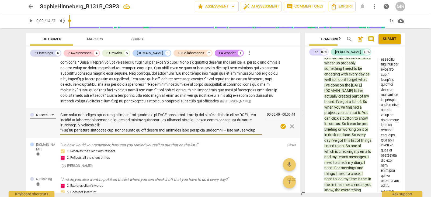
scroll to position [107, 0]
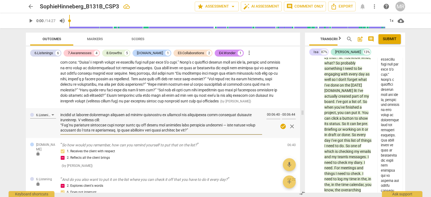
click at [228, 132] on textarea at bounding box center [161, 122] width 202 height 20
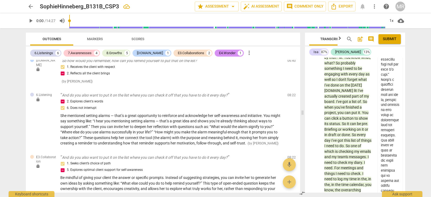
scroll to position [490, 0]
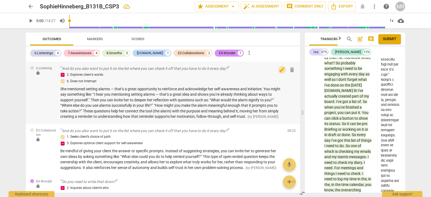
click at [279, 73] on span "edit" at bounding box center [282, 70] width 6 height 6
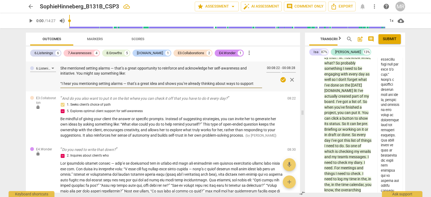
click at [114, 79] on textarea "She mentioned setting alarms — that’s a great opportunity to reinforce and ackn…" at bounding box center [161, 76] width 202 height 20
click at [127, 86] on textarea "She mentioned setting alarms, that’s a great opportunity to reinforce and ackno…" at bounding box center [161, 76] width 202 height 20
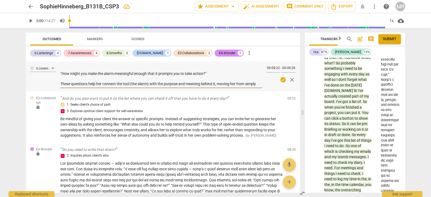
scroll to position [61, 0]
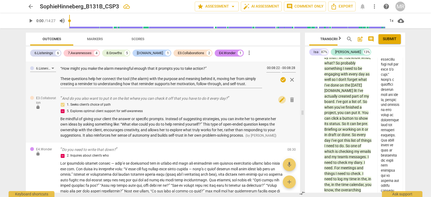
click at [279, 103] on span "edit" at bounding box center [282, 99] width 6 height 6
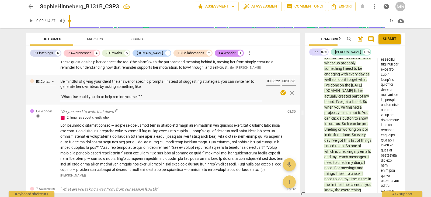
scroll to position [574, 0]
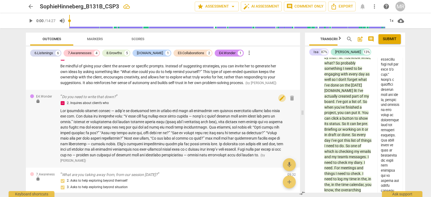
click at [279, 101] on span "edit" at bounding box center [282, 98] width 6 height 6
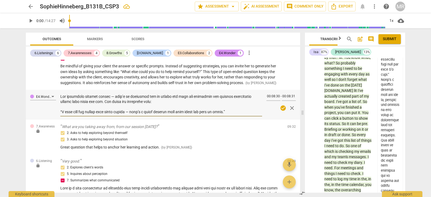
click at [115, 108] on textarea at bounding box center [161, 104] width 202 height 20
click at [128, 114] on textarea at bounding box center [161, 104] width 202 height 20
click at [231, 114] on textarea at bounding box center [161, 104] width 202 height 20
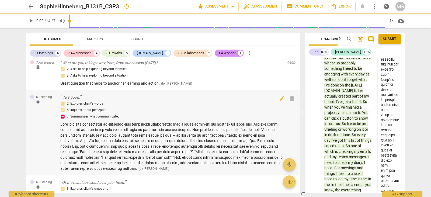
scroll to position [641, 0]
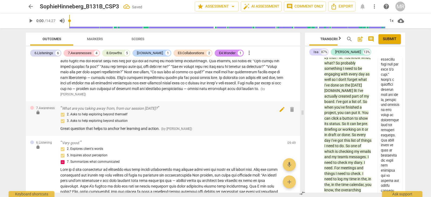
click at [279, 113] on span "edit" at bounding box center [282, 109] width 6 height 6
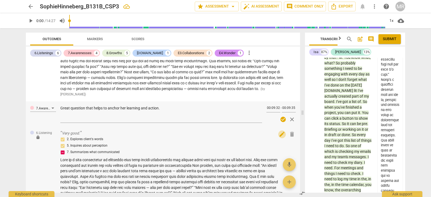
click at [280, 137] on span "edit" at bounding box center [282, 134] width 6 height 6
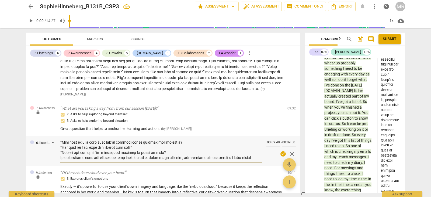
scroll to position [46, 0]
click at [141, 154] on textarea at bounding box center [161, 150] width 202 height 20
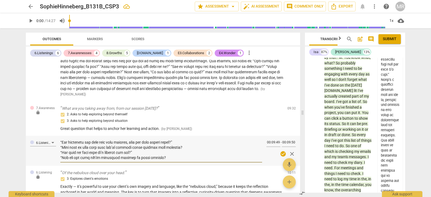
scroll to position [56, 0]
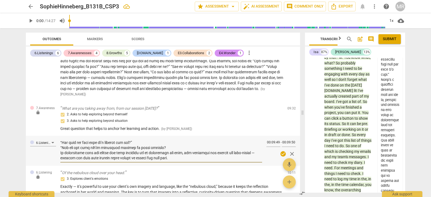
click at [64, 161] on textarea at bounding box center [161, 150] width 202 height 20
drag, startPoint x: 300, startPoint y: 137, endPoint x: 299, endPoint y: 141, distance: 4.1
click at [299, 141] on div "Outcomes Markers Scores 6.Listenings 6 7.Awarenesses 4 8.Growths 5 [DOMAIN_NAME…" at bounding box center [162, 112] width 281 height 169
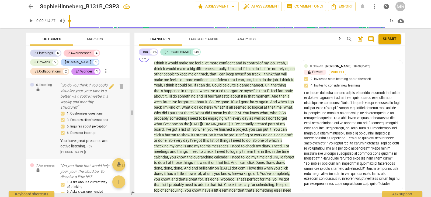
scroll to position [612, 0]
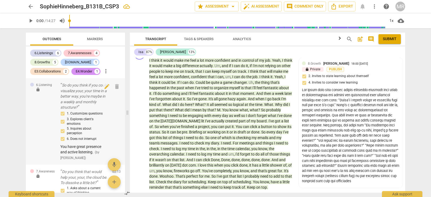
drag, startPoint x: 302, startPoint y: 114, endPoint x: 127, endPoint y: 108, distance: 175.2
click at [127, 108] on span at bounding box center [127, 112] width 3 height 169
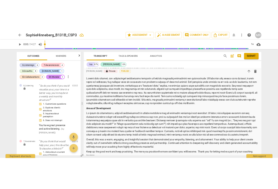
scroll to position [93, 0]
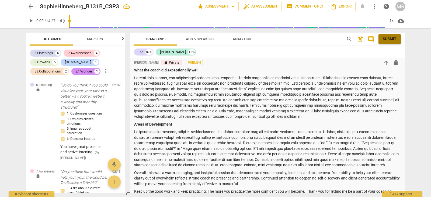
click at [390, 41] on span "Submit" at bounding box center [390, 38] width 14 height 5
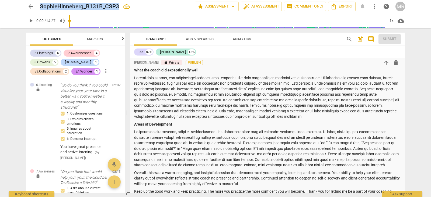
drag, startPoint x: 110, startPoint y: 4, endPoint x: 120, endPoint y: 5, distance: 9.2
click at [120, 5] on div "SophieHinneberg_B131B_CSP3" at bounding box center [115, 6] width 151 height 7
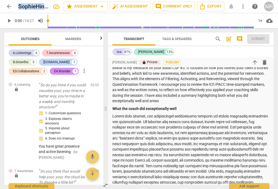
scroll to position [115, 0]
